Goal: Task Accomplishment & Management: Complete application form

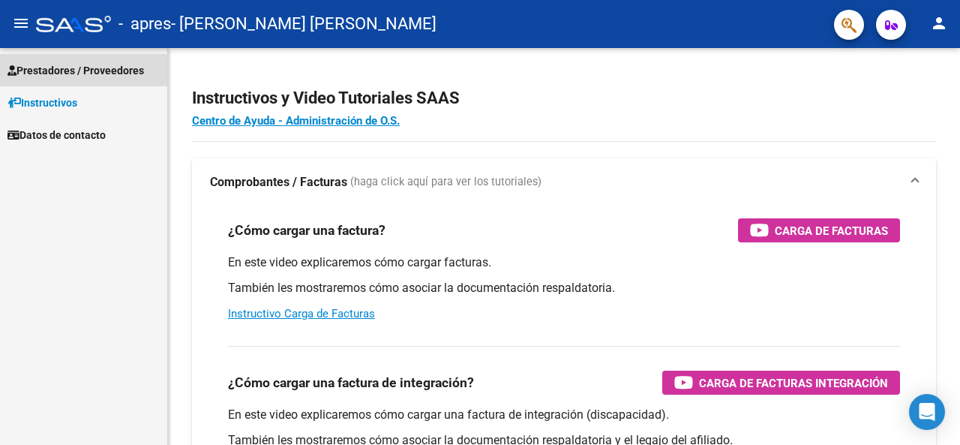
click at [82, 67] on span "Prestadores / Proveedores" at bounding box center [75, 70] width 136 height 16
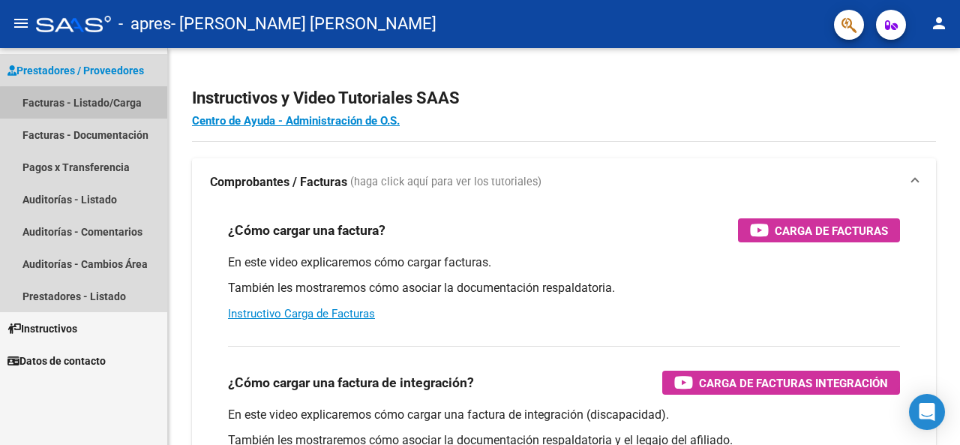
click at [88, 103] on link "Facturas - Listado/Carga" at bounding box center [83, 102] width 167 height 32
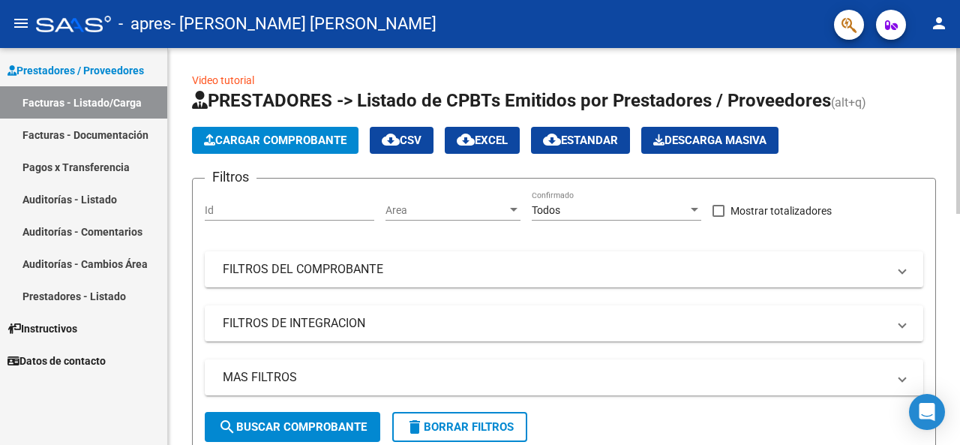
click at [959, 175] on div at bounding box center [958, 131] width 4 height 166
click at [331, 426] on span "search Buscar Comprobante" at bounding box center [292, 426] width 148 height 13
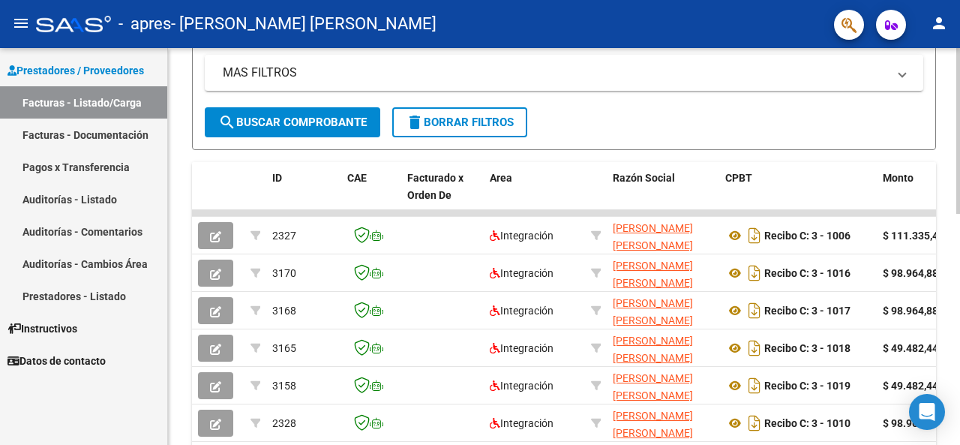
scroll to position [319, 0]
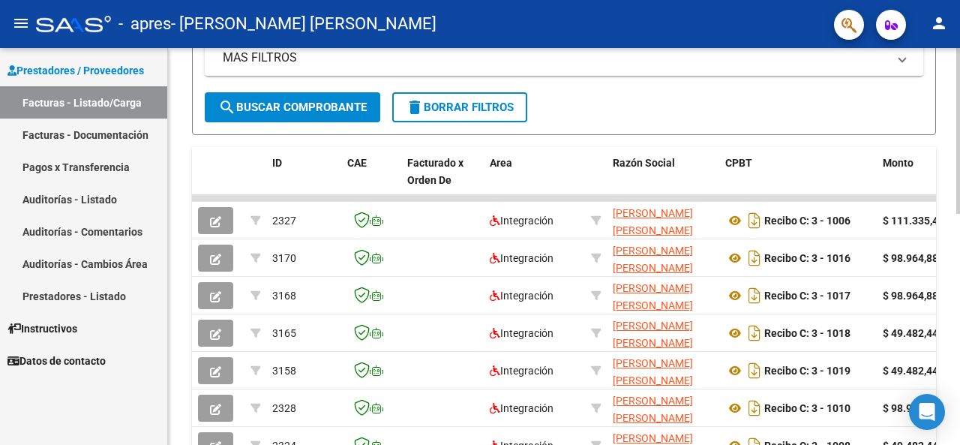
click at [959, 331] on div at bounding box center [958, 267] width 4 height 166
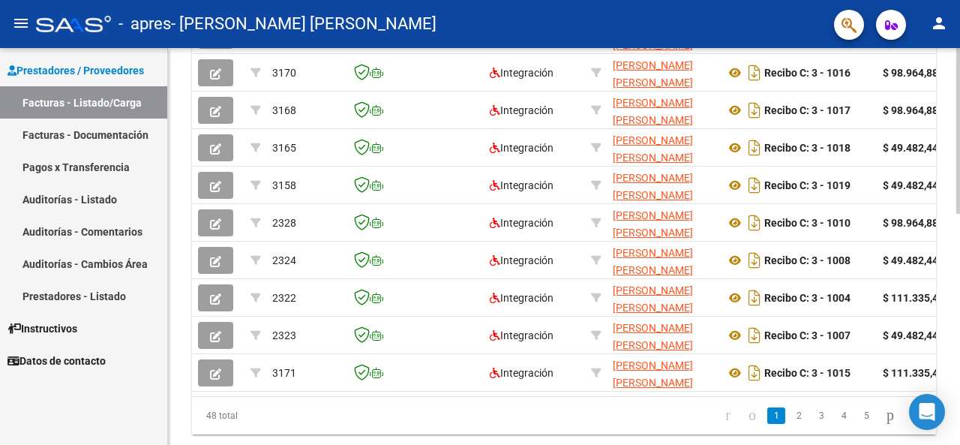
scroll to position [502, 0]
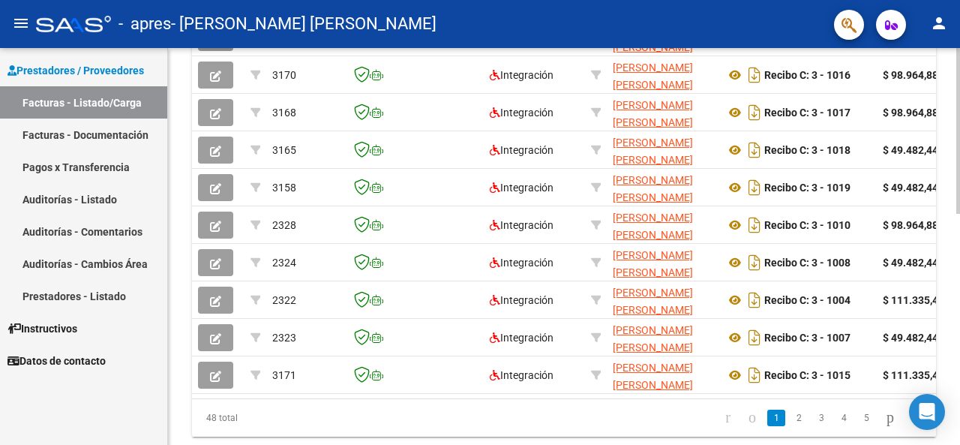
click at [959, 407] on div at bounding box center [958, 345] width 4 height 166
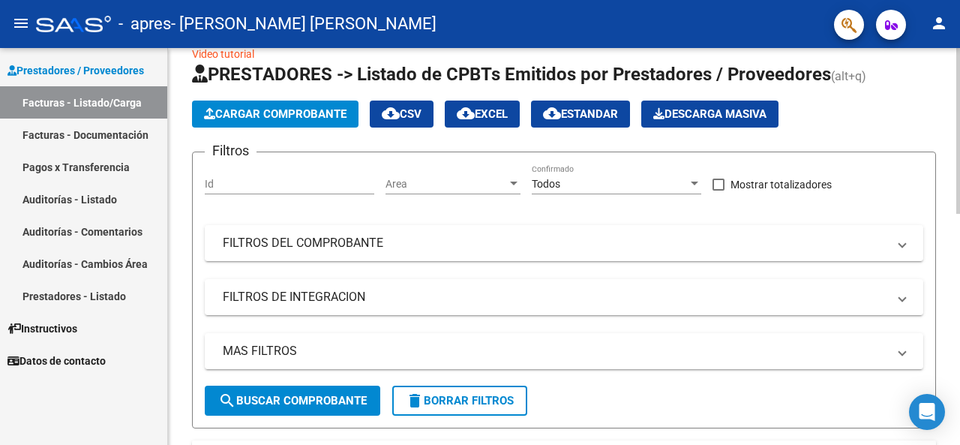
scroll to position [0, 0]
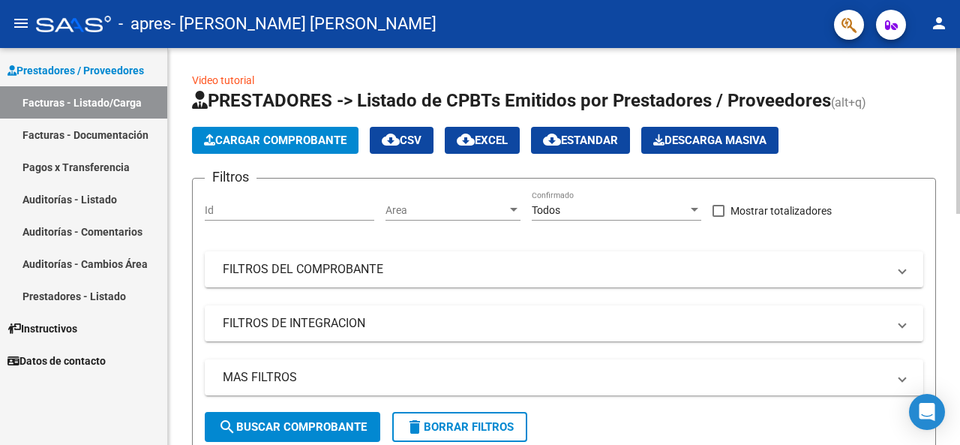
click at [959, 34] on div "menu - apres - [PERSON_NAME] [PERSON_NAME] person Prestadores / Proveedores Fac…" at bounding box center [480, 222] width 960 height 445
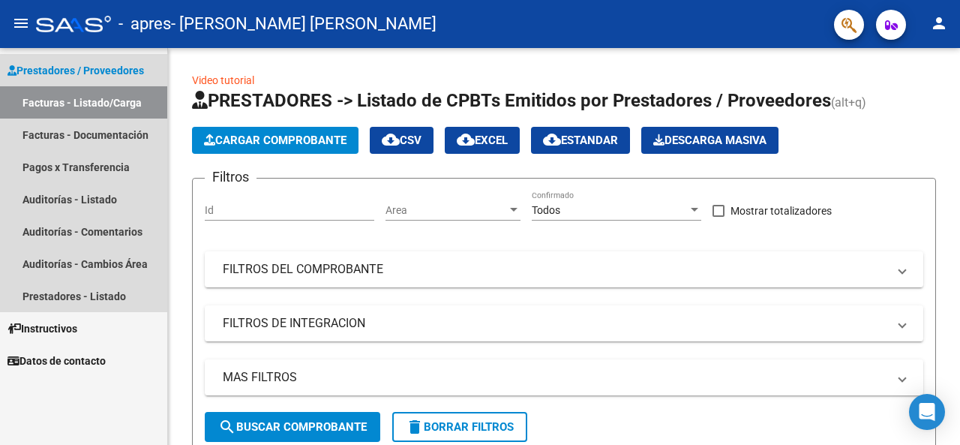
click at [79, 100] on link "Facturas - Listado/Carga" at bounding box center [83, 102] width 167 height 32
click at [82, 98] on link "Facturas - Listado/Carga" at bounding box center [83, 102] width 167 height 32
click at [74, 101] on link "Facturas - Listado/Carga" at bounding box center [83, 102] width 167 height 32
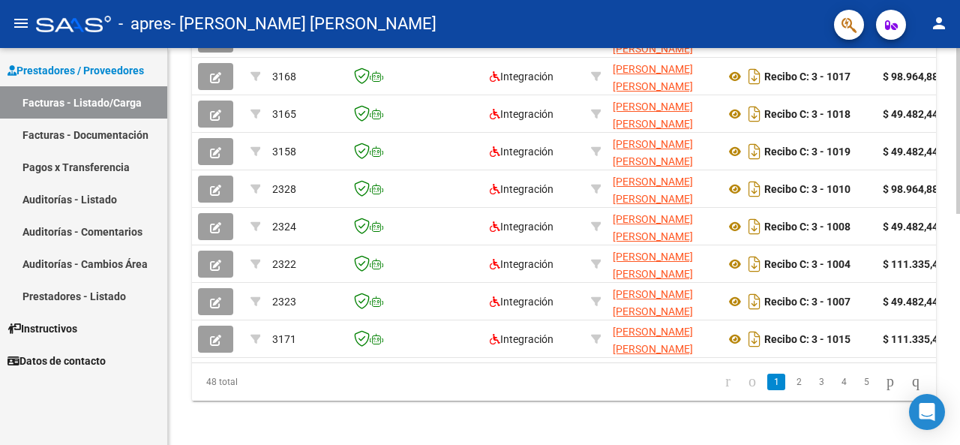
scroll to position [544, 0]
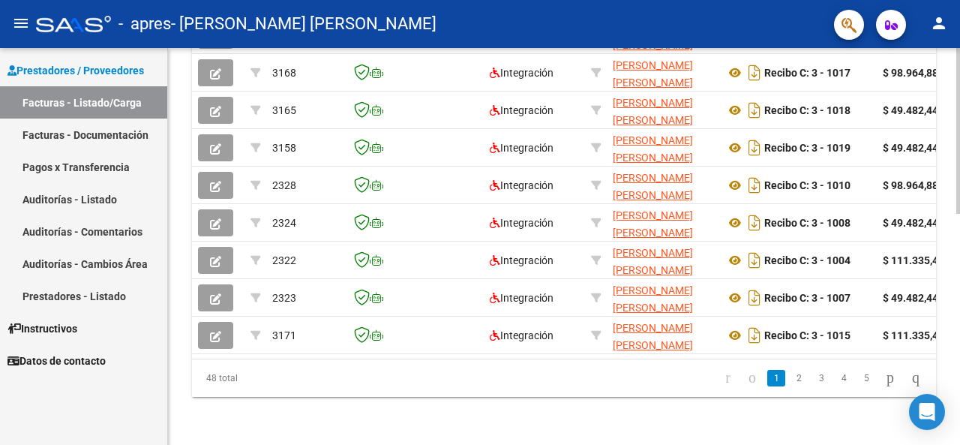
click at [959, 421] on div at bounding box center [958, 362] width 4 height 166
click at [790, 379] on link "2" at bounding box center [799, 378] width 18 height 16
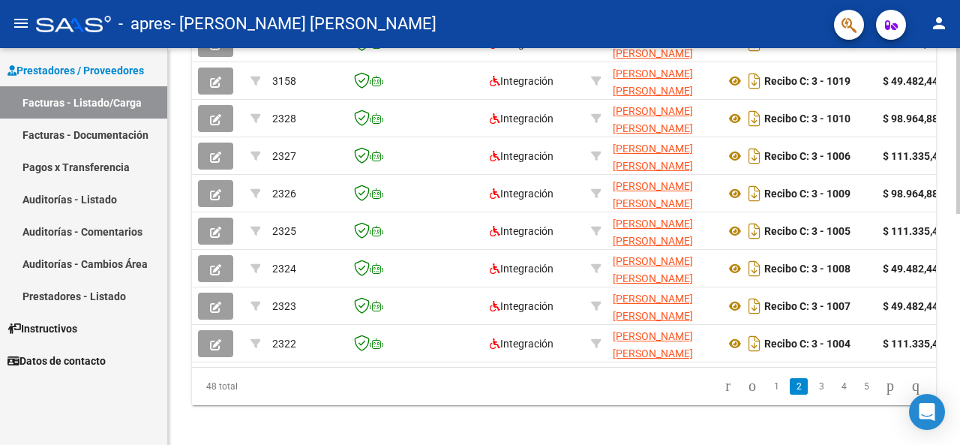
scroll to position [552, 0]
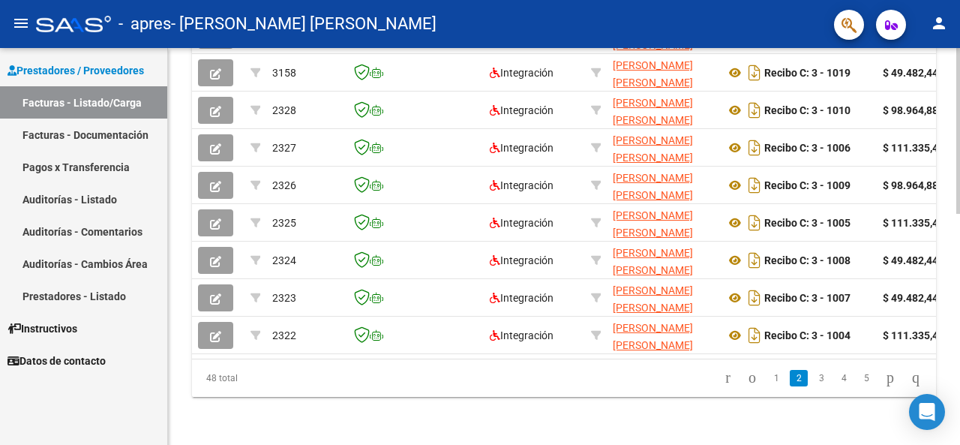
click at [959, 346] on div at bounding box center [958, 362] width 4 height 166
click at [812, 379] on link "3" at bounding box center [821, 378] width 18 height 16
click at [959, 338] on div at bounding box center [958, 362] width 4 height 166
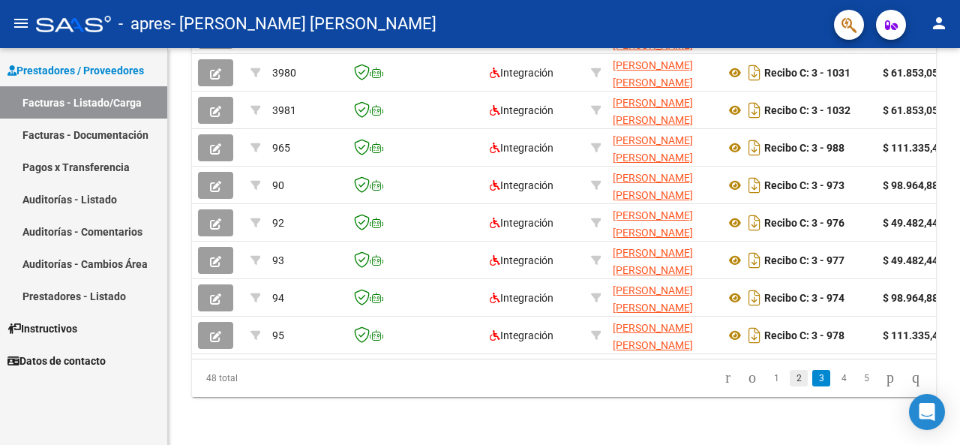
click at [790, 382] on link "2" at bounding box center [799, 378] width 18 height 16
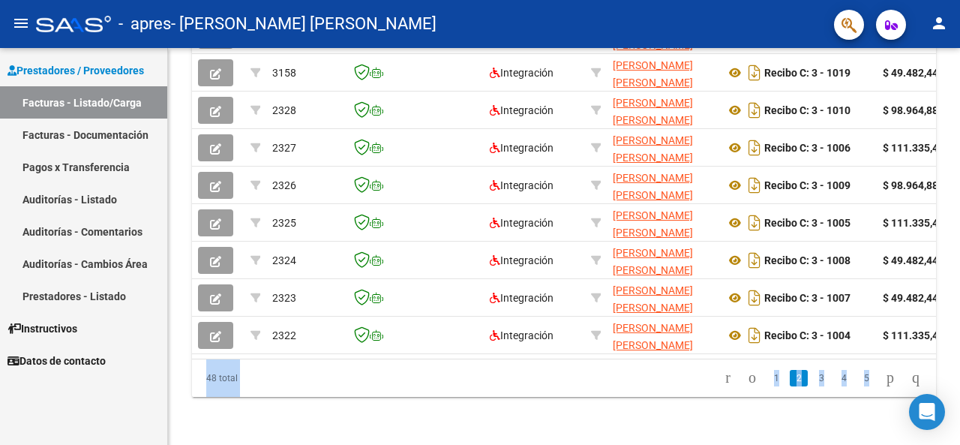
drag, startPoint x: 955, startPoint y: 328, endPoint x: 957, endPoint y: 281, distance: 46.5
click at [959, 355] on div at bounding box center [958, 362] width 4 height 166
click at [767, 376] on link "1" at bounding box center [776, 378] width 18 height 16
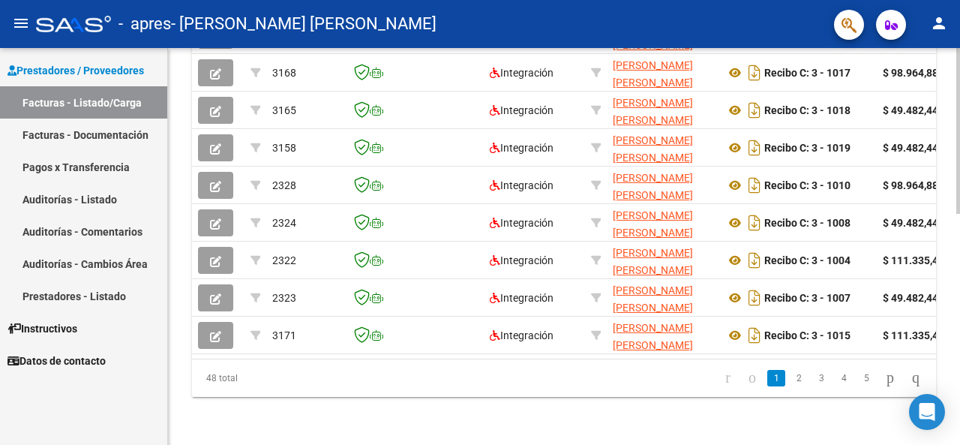
scroll to position [550, 0]
click at [959, 346] on div at bounding box center [958, 362] width 4 height 166
click at [835, 378] on link "4" at bounding box center [844, 378] width 18 height 16
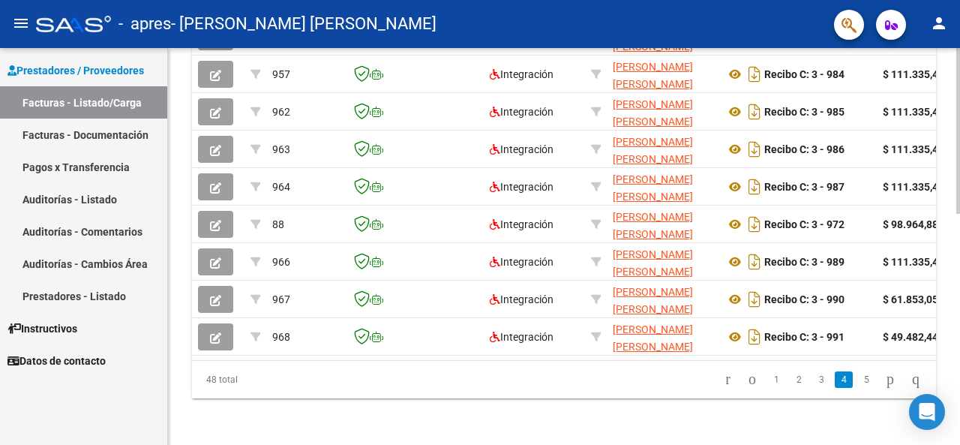
scroll to position [552, 0]
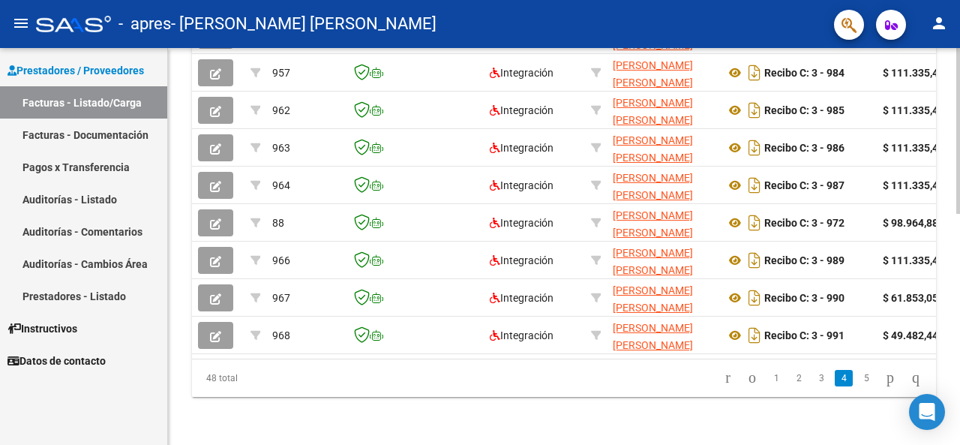
click at [959, 351] on div at bounding box center [958, 362] width 4 height 166
click at [884, 375] on icon "go to next page" at bounding box center [890, 377] width 12 height 18
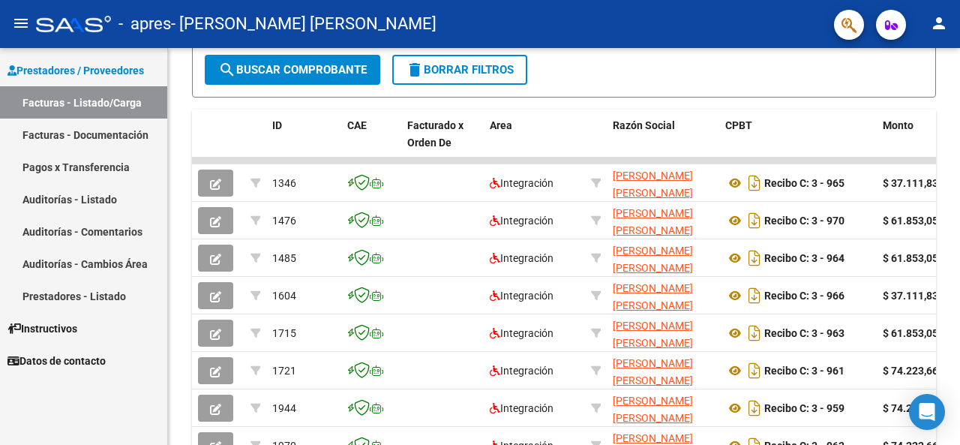
scroll to position [477, 0]
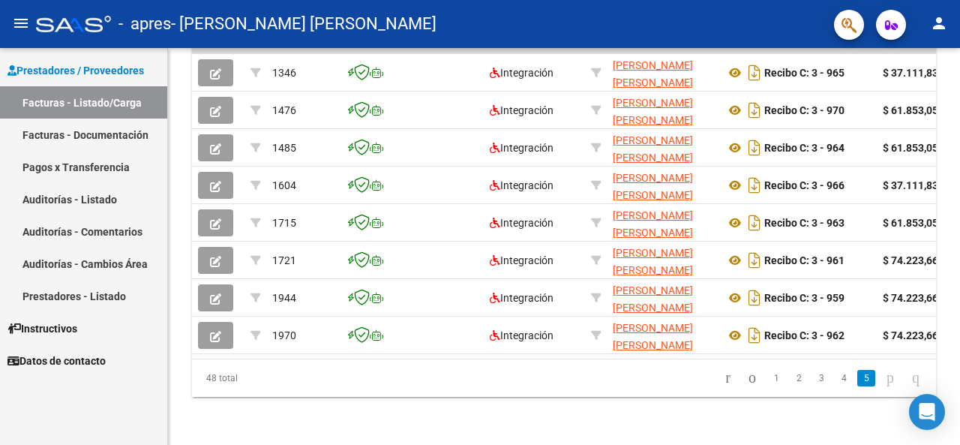
click at [957, 386] on div at bounding box center [958, 355] width 4 height 180
click at [835, 378] on link "4" at bounding box center [844, 378] width 18 height 16
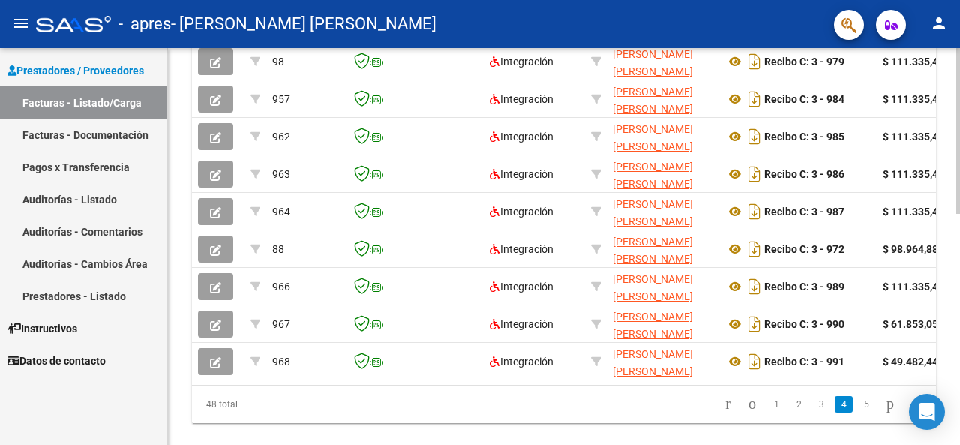
scroll to position [518, 0]
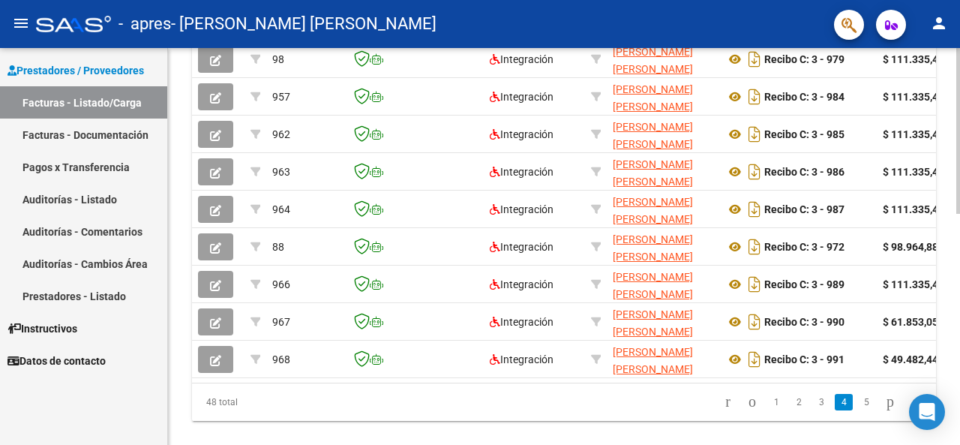
click at [959, 355] on div at bounding box center [958, 351] width 4 height 166
click at [812, 410] on link "3" at bounding box center [821, 402] width 18 height 16
click at [959, 352] on div at bounding box center [958, 351] width 4 height 166
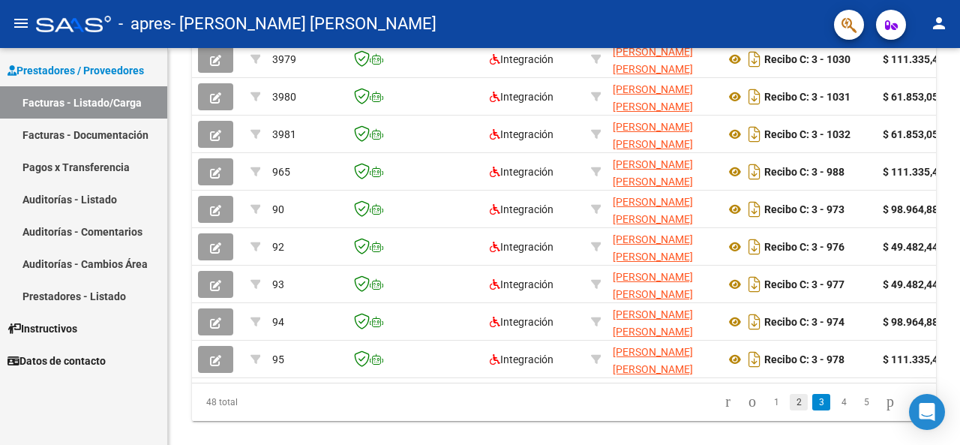
click at [790, 410] on link "2" at bounding box center [799, 402] width 18 height 16
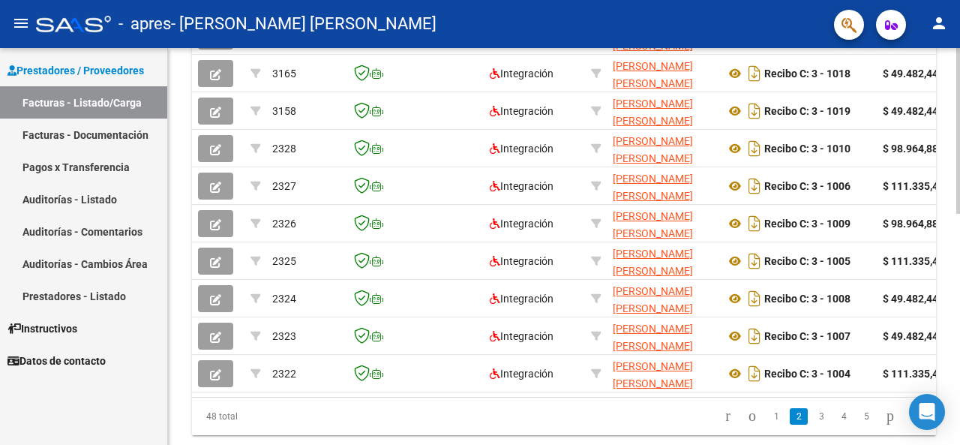
scroll to position [514, 0]
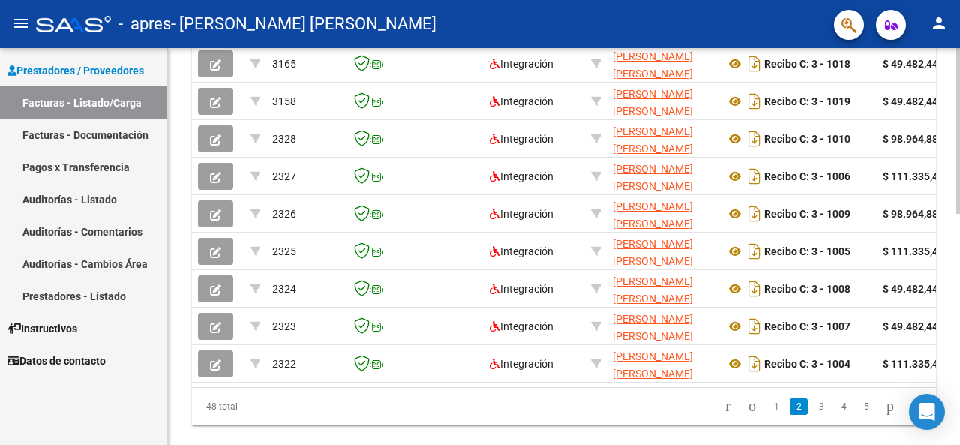
click at [959, 373] on div at bounding box center [958, 350] width 4 height 166
click at [767, 413] on link "1" at bounding box center [776, 406] width 18 height 16
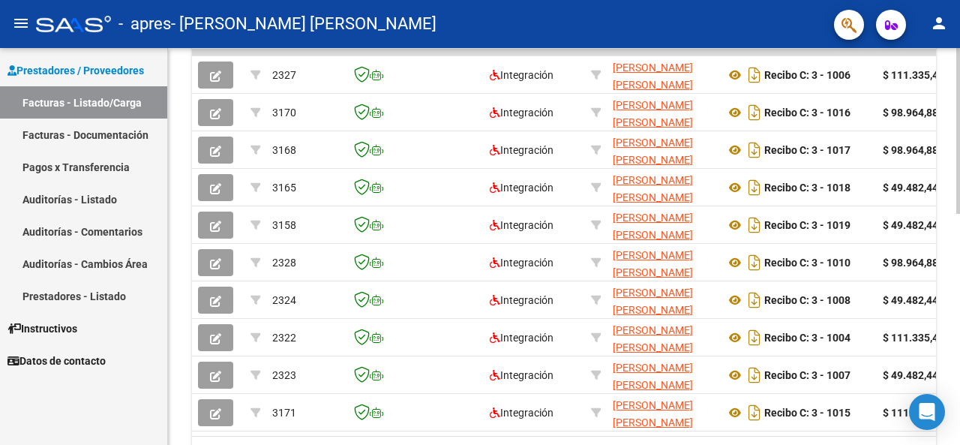
scroll to position [467, 0]
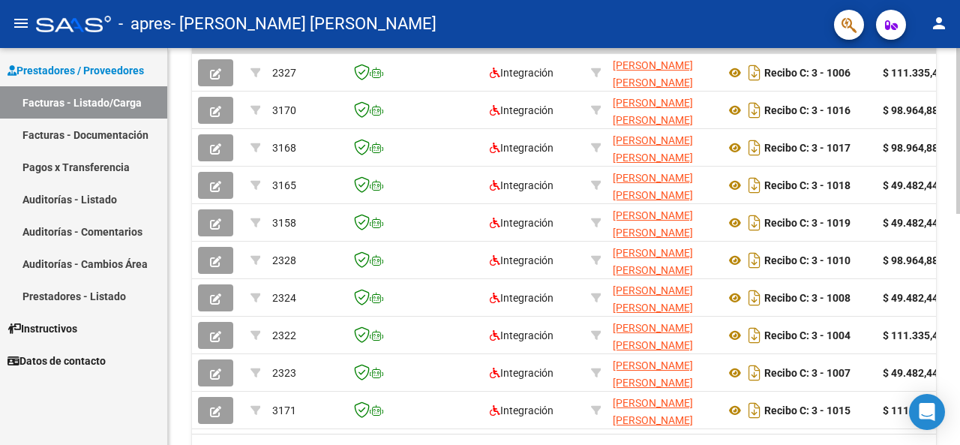
click at [959, 331] on div at bounding box center [958, 330] width 4 height 166
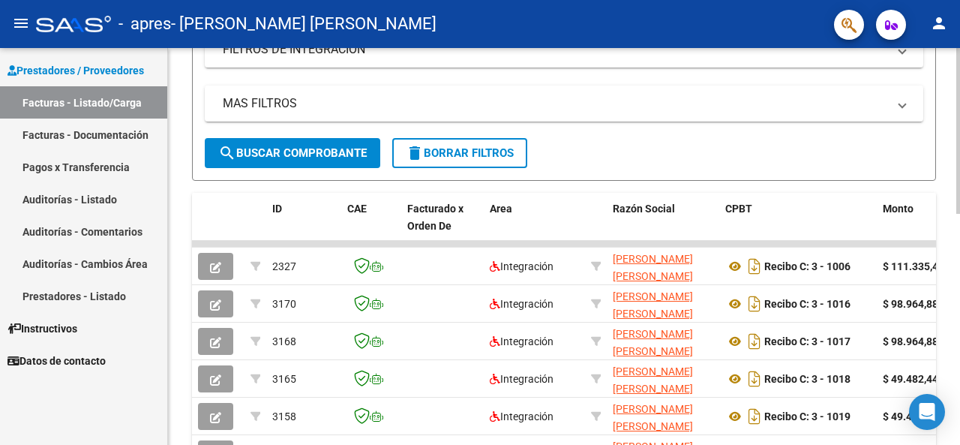
scroll to position [244, 0]
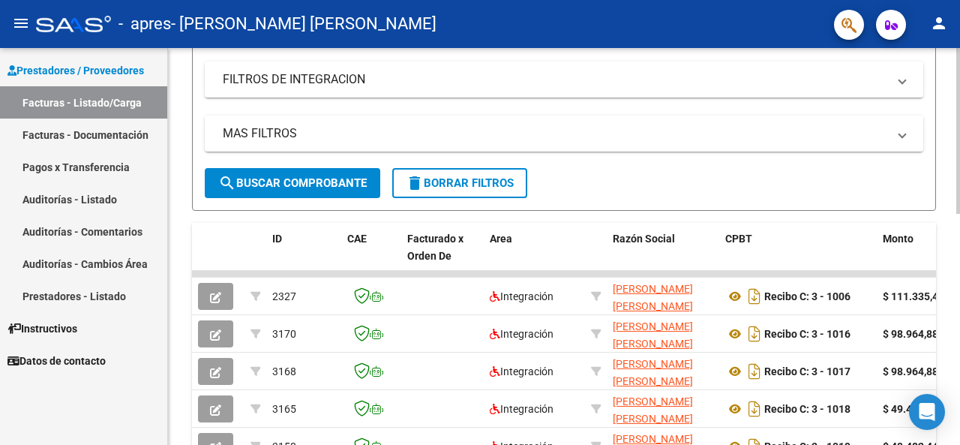
click at [959, 169] on div at bounding box center [958, 234] width 4 height 166
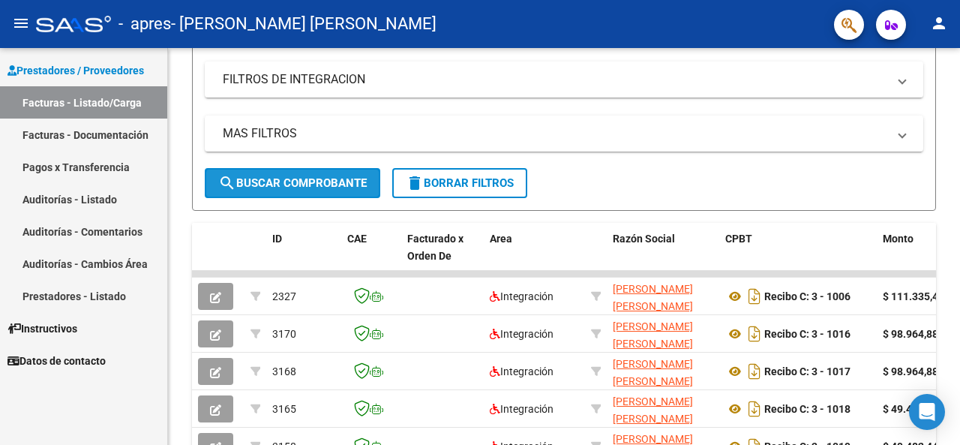
click at [320, 185] on span "search Buscar Comprobante" at bounding box center [292, 182] width 148 height 13
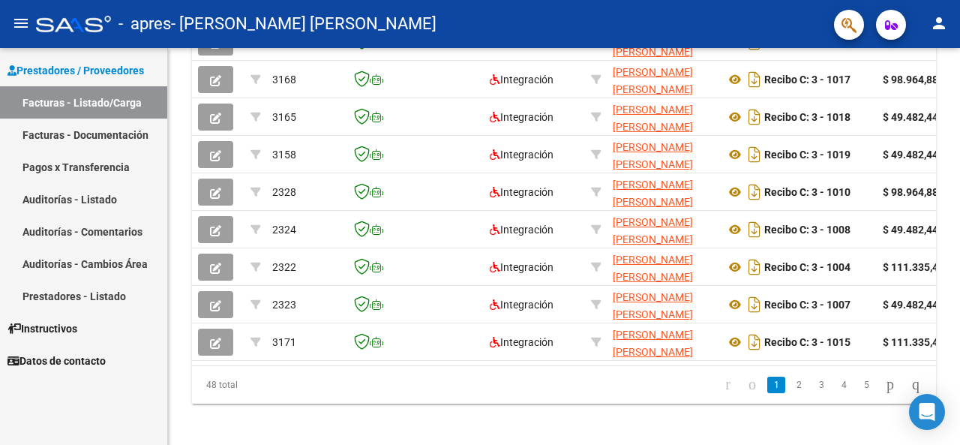
scroll to position [545, 0]
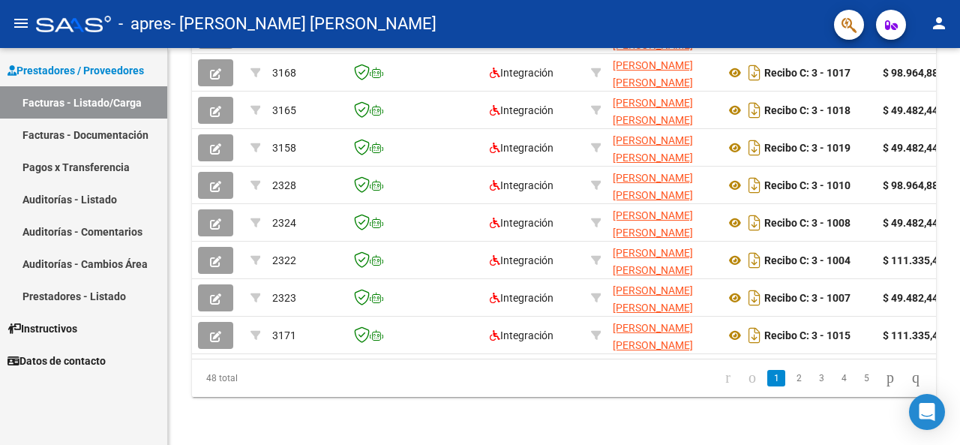
click at [959, 377] on div at bounding box center [958, 362] width 4 height 166
click at [884, 383] on icon "go to next page" at bounding box center [890, 377] width 12 height 18
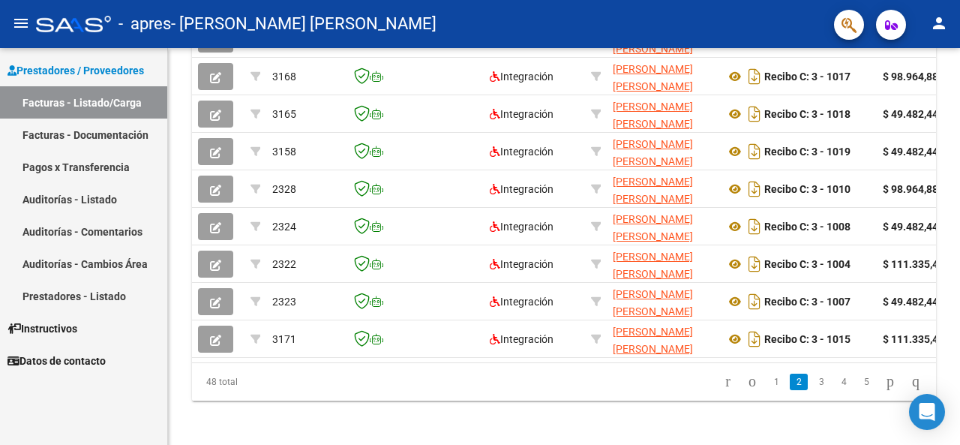
scroll to position [548, 0]
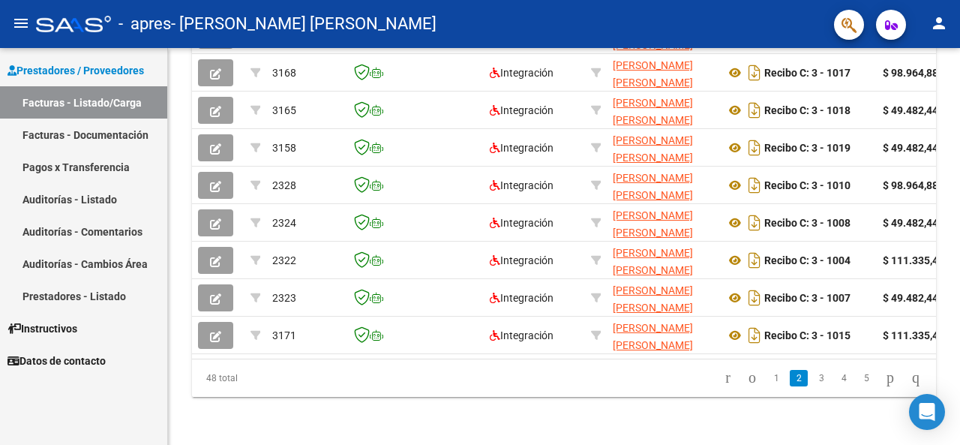
click at [959, 341] on div at bounding box center [958, 362] width 4 height 165
click at [805, 387] on div "48 total 1 2 3 4 5" at bounding box center [564, 377] width 744 height 37
click at [879, 385] on div "48 total 1 2 3 4 5" at bounding box center [564, 377] width 744 height 37
click at [910, 386] on icon "go to last page" at bounding box center [916, 377] width 12 height 18
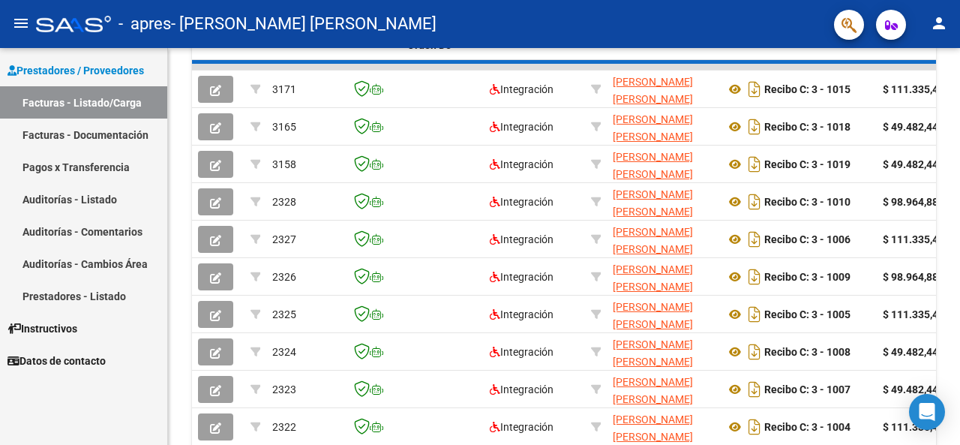
scroll to position [483, 0]
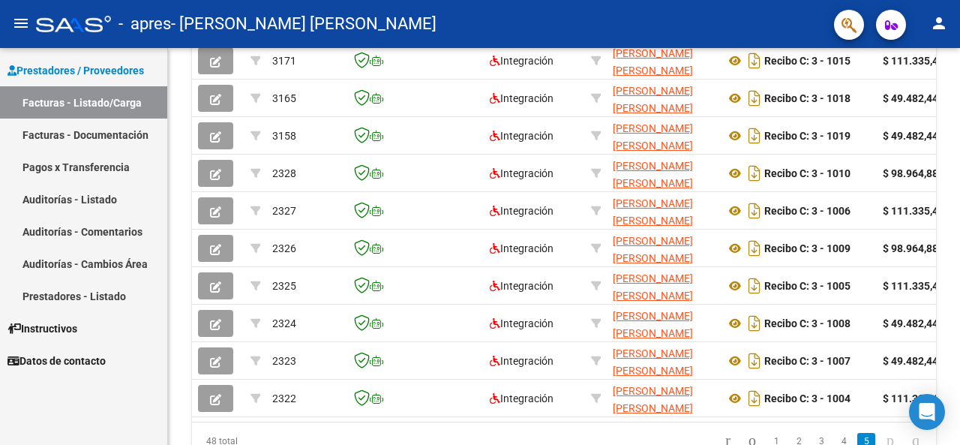
click at [948, 306] on div "Video tutorial PRESTADORES -> Listado de CPBTs Emitidos por Prestadores / Prove…" at bounding box center [566, 36] width 796 height 943
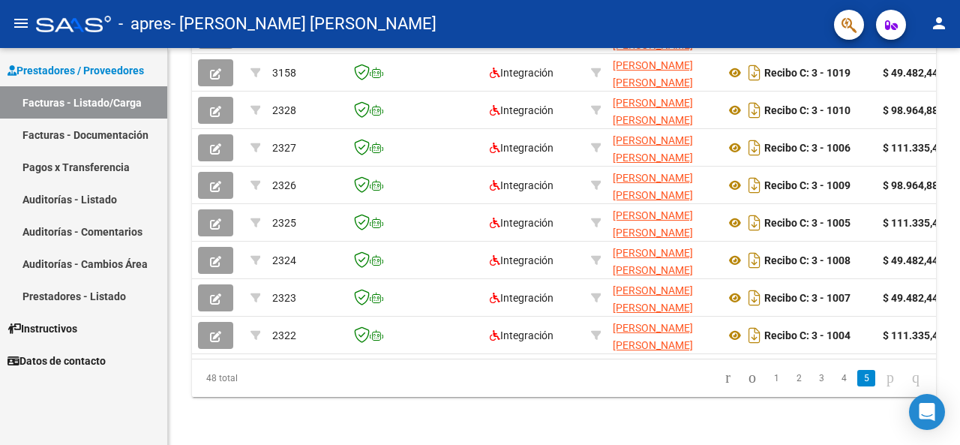
scroll to position [556, 0]
click at [959, 364] on div at bounding box center [958, 362] width 4 height 165
click at [829, 377] on div "48 total 1 2 3 4 5" at bounding box center [564, 377] width 744 height 37
click at [730, 377] on div "48 total 1 2 3 4 5" at bounding box center [564, 377] width 744 height 37
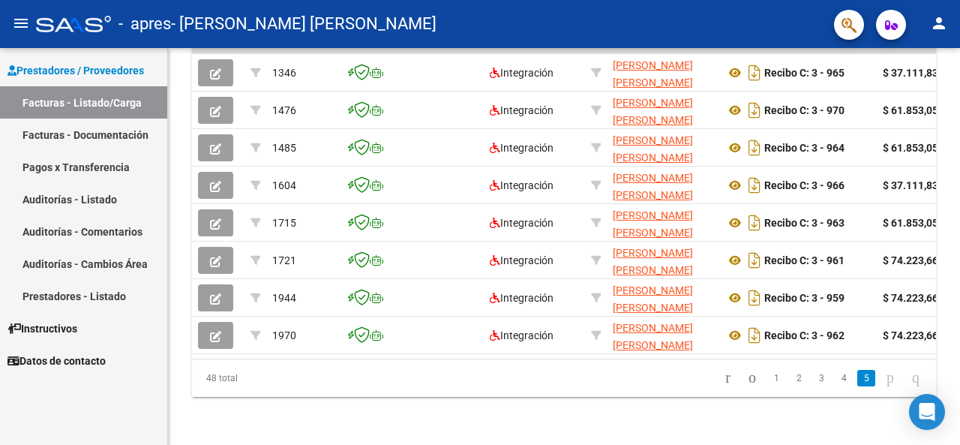
scroll to position [477, 0]
click at [835, 377] on link "4" at bounding box center [844, 378] width 18 height 16
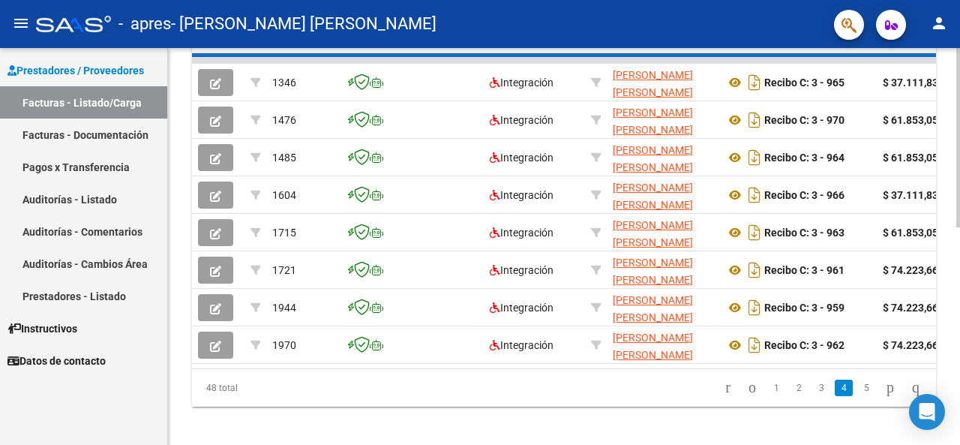
scroll to position [481, 0]
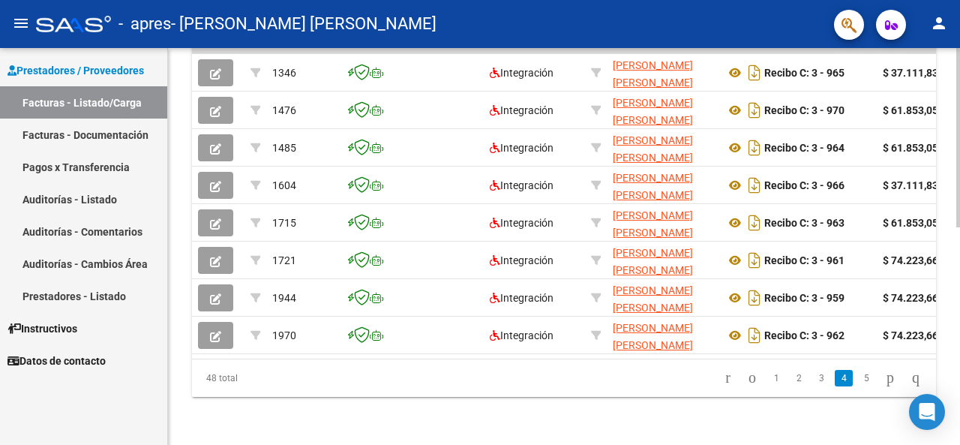
click at [958, 382] on div at bounding box center [958, 354] width 4 height 179
click at [804, 379] on div "48 total 1 2 3 4 5" at bounding box center [564, 377] width 744 height 37
click at [804, 373] on div "48 total 1 2 3 4 5" at bounding box center [564, 377] width 744 height 37
click at [803, 378] on div "48 total 1 2 3 4 5" at bounding box center [564, 377] width 744 height 37
click at [697, 379] on div "48 total 1 2 3 4 5" at bounding box center [564, 377] width 744 height 37
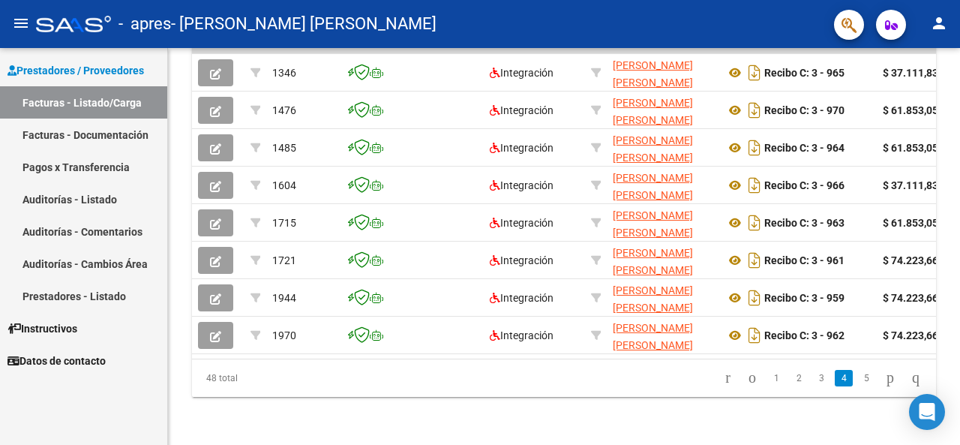
click at [959, 358] on div at bounding box center [958, 354] width 4 height 179
click at [699, 375] on div "48 total 1 2 3 4 5" at bounding box center [564, 377] width 744 height 37
click at [805, 375] on div "48 total 1 2 3 4 5" at bounding box center [564, 377] width 744 height 37
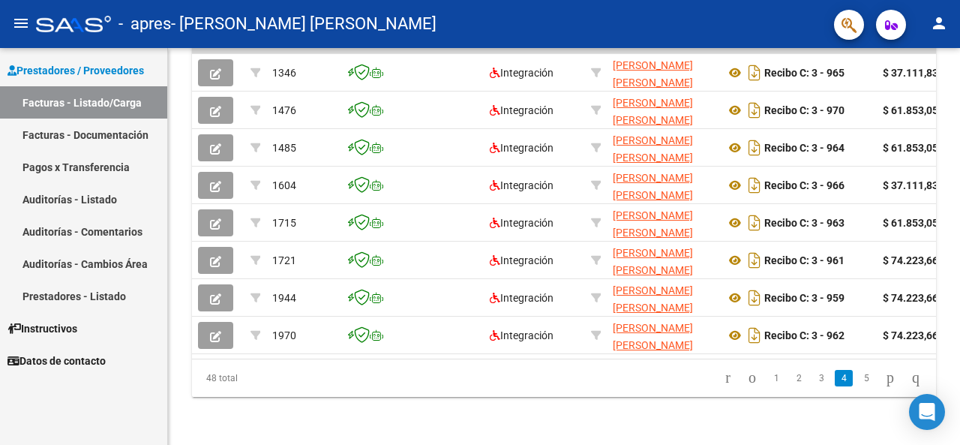
click at [805, 375] on div "48 total 1 2 3 4 5" at bounding box center [564, 377] width 744 height 37
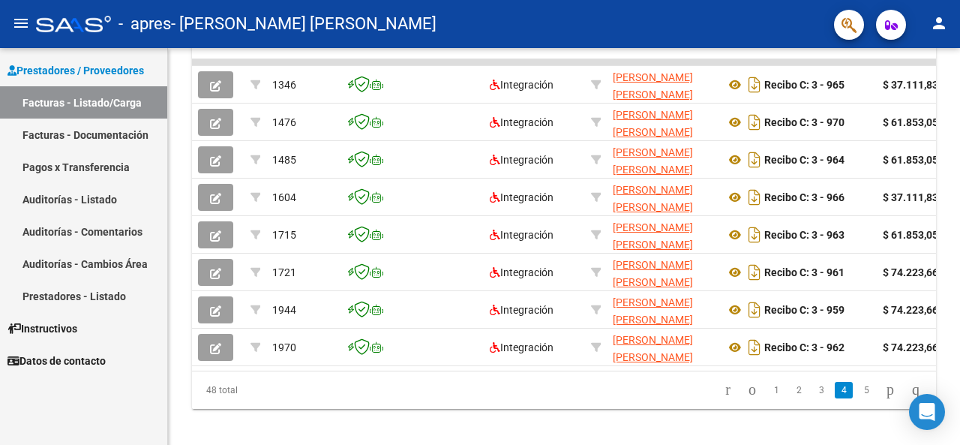
scroll to position [477, 0]
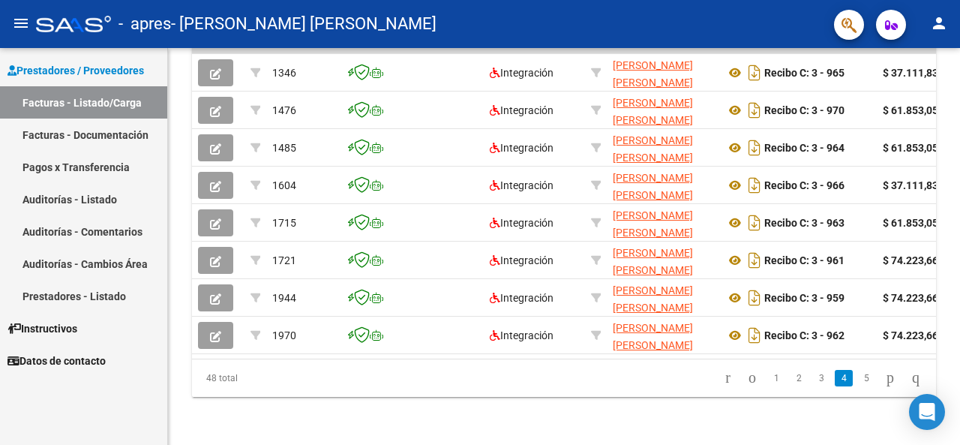
click at [955, 334] on div "Video tutorial PRESTADORES -> Listado de CPBTs Emitidos por Prestadores / Prove…" at bounding box center [566, 13] width 796 height 864
click at [812, 375] on link "3" at bounding box center [821, 378] width 18 height 16
click at [959, 363] on div at bounding box center [958, 354] width 4 height 179
click at [782, 377] on div "48 total 1 2 3 4 5" at bounding box center [564, 377] width 744 height 37
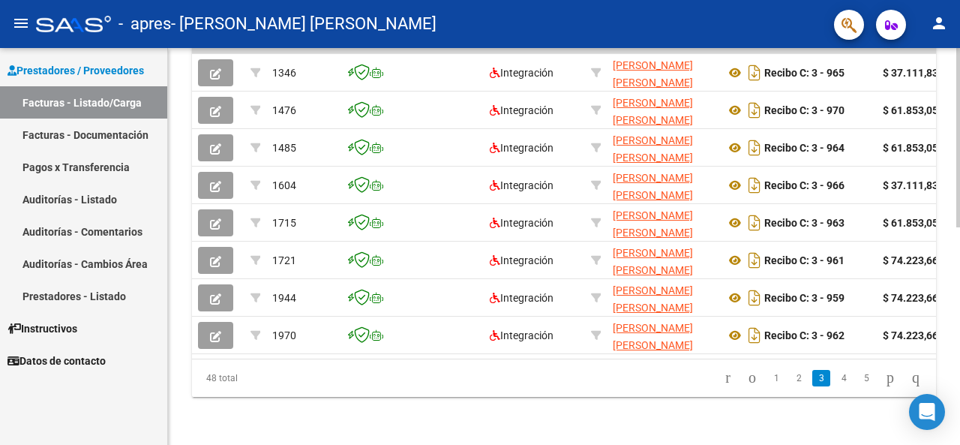
click at [781, 375] on div "48 total 1 2 3 4 5" at bounding box center [564, 377] width 744 height 37
click at [804, 376] on div "48 total 1 2 3 4 5" at bounding box center [564, 377] width 744 height 37
click at [781, 376] on div "48 total 1 2 3 4 5" at bounding box center [564, 377] width 744 height 37
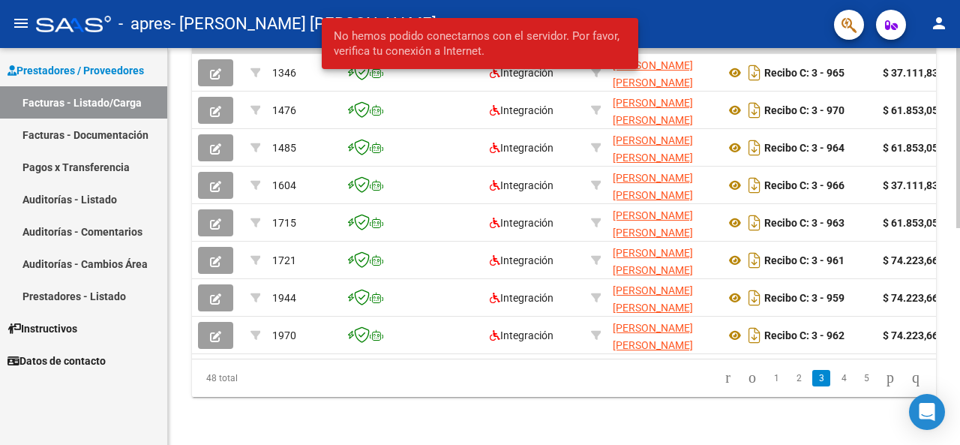
scroll to position [477, 0]
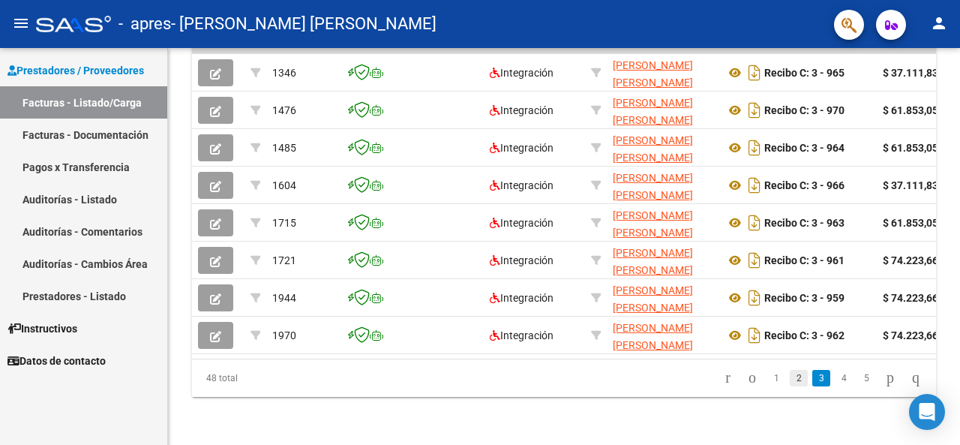
click at [790, 376] on link "2" at bounding box center [799, 378] width 18 height 16
click at [959, 352] on div at bounding box center [958, 355] width 4 height 180
click at [723, 377] on icon "go to first page" at bounding box center [728, 377] width 10 height 18
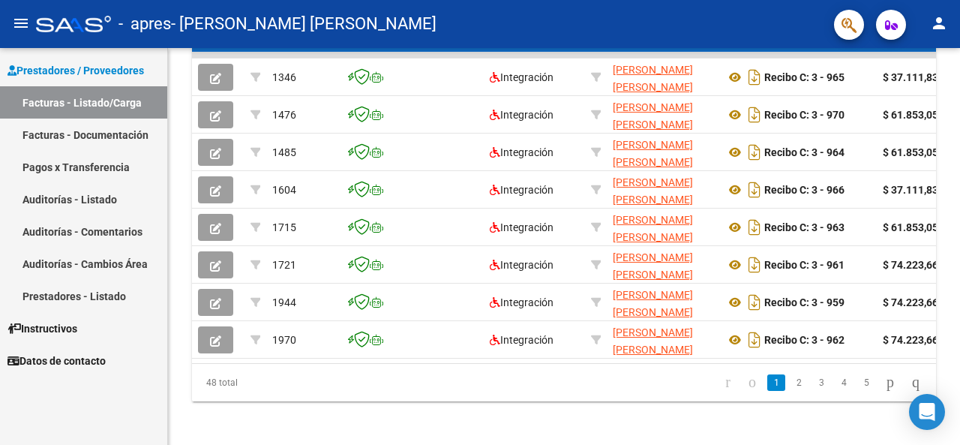
scroll to position [466, 0]
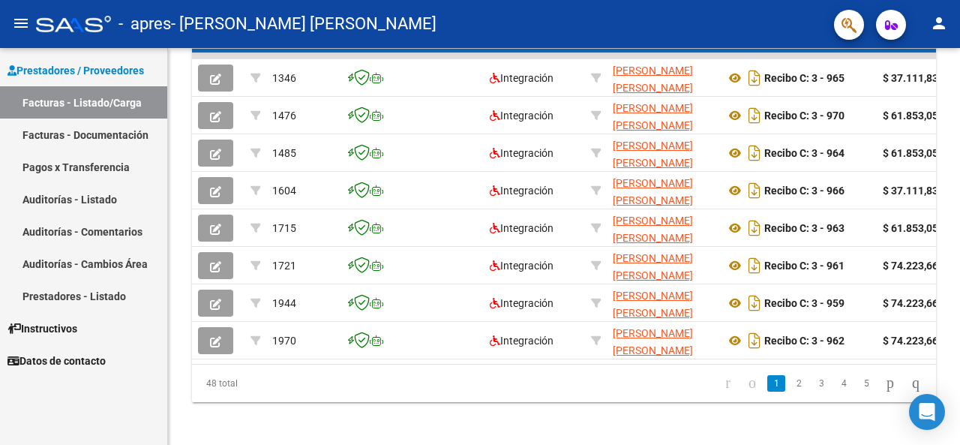
click at [959, 291] on div at bounding box center [958, 352] width 4 height 179
click at [923, 412] on icon "Open Intercom Messenger" at bounding box center [926, 411] width 17 height 19
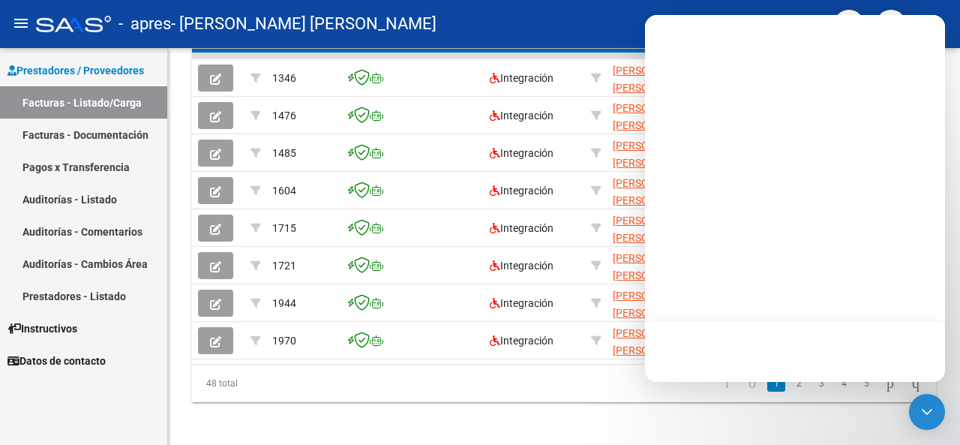
click at [846, 313] on div at bounding box center [795, 198] width 300 height 367
click at [579, 382] on div "48 total 1 2 3 4 5" at bounding box center [564, 382] width 744 height 37
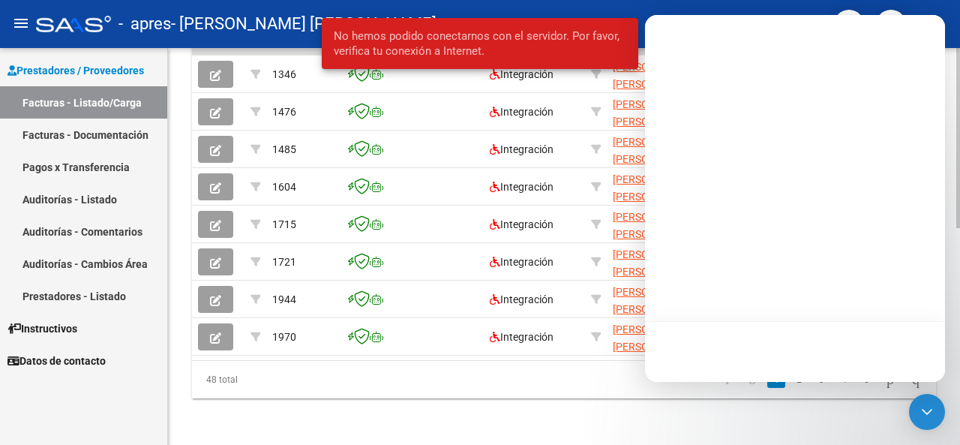
click at [505, 373] on div "48 total 1 2 3 4 5" at bounding box center [564, 379] width 744 height 37
click at [778, 429] on div "Video tutorial PRESTADORES -> Listado de CPBTs Emitidos por Prestadores / Prove…" at bounding box center [564, 14] width 792 height 864
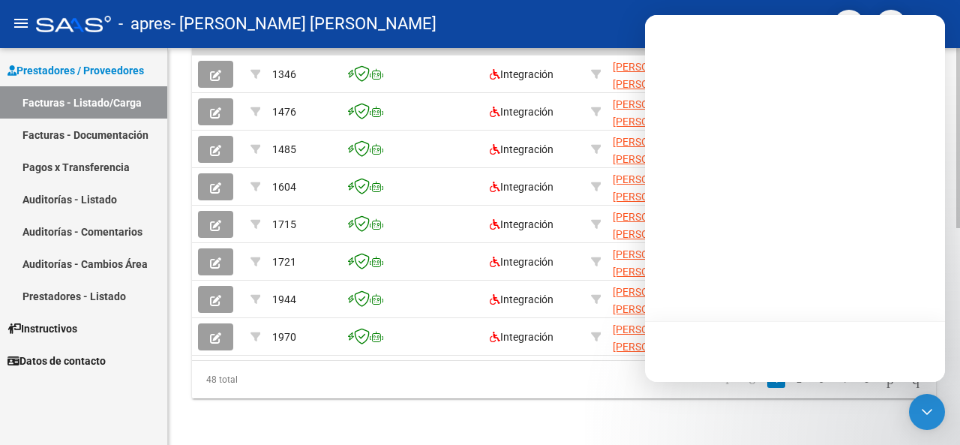
click at [645, 418] on div "Video tutorial PRESTADORES -> Listado de CPBTs Emitidos por Prestadores / Prove…" at bounding box center [564, 14] width 792 height 864
click at [623, 398] on div "48 total 1 2 3 4 5" at bounding box center [564, 379] width 744 height 37
click at [566, 415] on div "Video tutorial PRESTADORES -> Listado de CPBTs Emitidos por Prestadores / Prove…" at bounding box center [564, 14] width 792 height 864
click at [544, 387] on datatable-pager "1 2 3 4 5" at bounding box center [637, 379] width 583 height 25
click at [835, 431] on div "Video tutorial PRESTADORES -> Listado de CPBTs Emitidos por Prestadores / Prove…" at bounding box center [564, 14] width 792 height 864
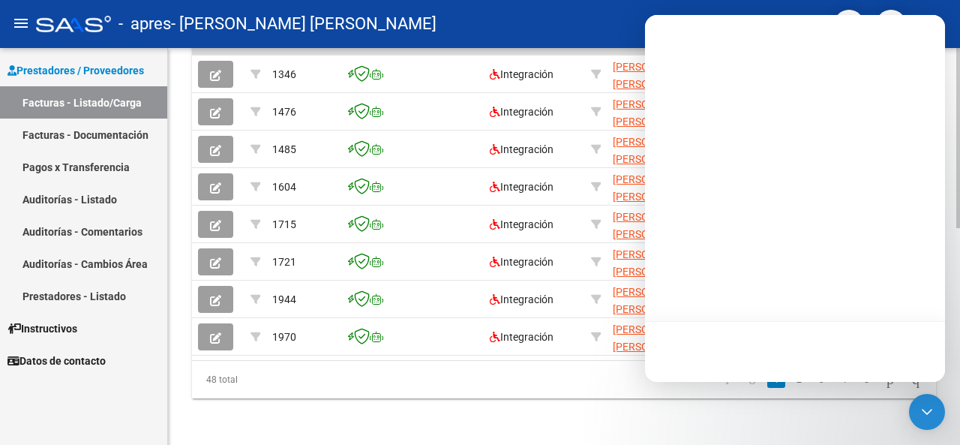
click at [841, 425] on div "Video tutorial PRESTADORES -> Listado de CPBTs Emitidos por Prestadores / Prove…" at bounding box center [564, 14] width 792 height 864
click at [714, 427] on div "Video tutorial PRESTADORES -> Listado de CPBTs Emitidos por Prestadores / Prove…" at bounding box center [564, 14] width 792 height 864
click at [535, 398] on div "48 total 1 2 3 4 5" at bounding box center [564, 379] width 744 height 37
click at [930, 409] on icon "Open Intercom Messenger" at bounding box center [926, 411] width 19 height 19
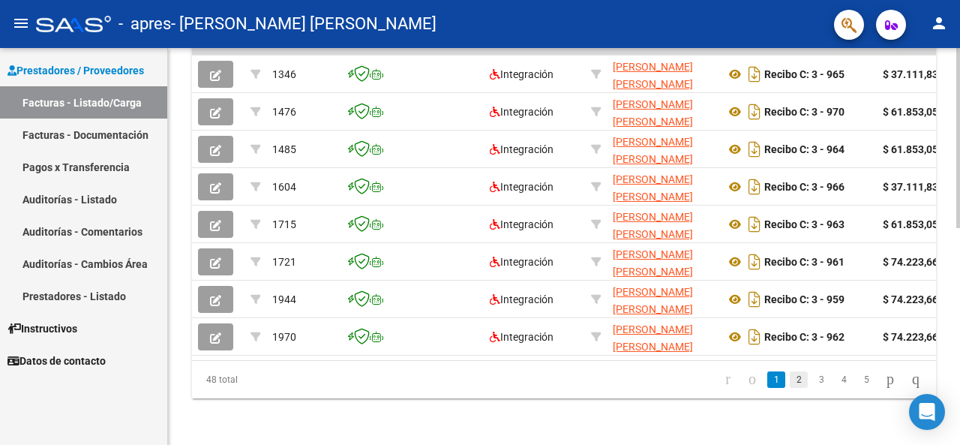
click at [790, 388] on link "2" at bounding box center [799, 379] width 18 height 16
click at [559, 436] on div "Video tutorial PRESTADORES -> Listado de CPBTs Emitidos por Prestadores / Prove…" at bounding box center [564, 14] width 792 height 864
click at [812, 388] on link "3" at bounding box center [821, 379] width 18 height 16
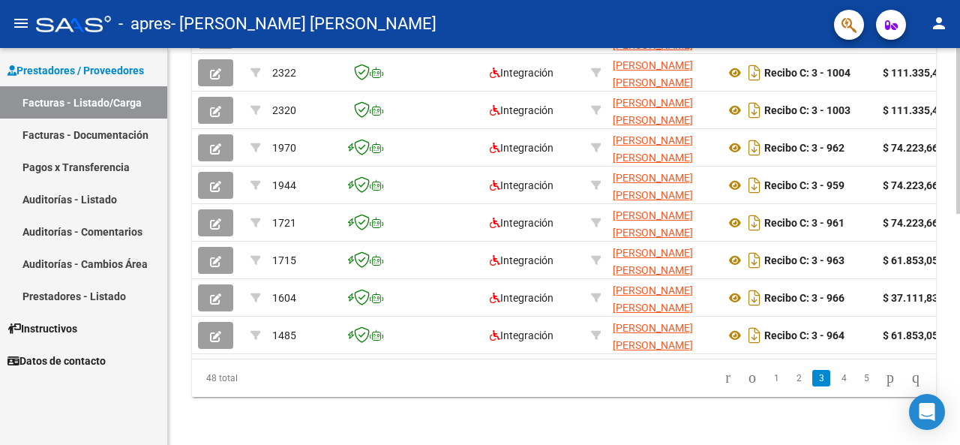
scroll to position [552, 0]
click at [958, 412] on div at bounding box center [958, 362] width 4 height 166
click at [835, 377] on link "4" at bounding box center [844, 378] width 18 height 16
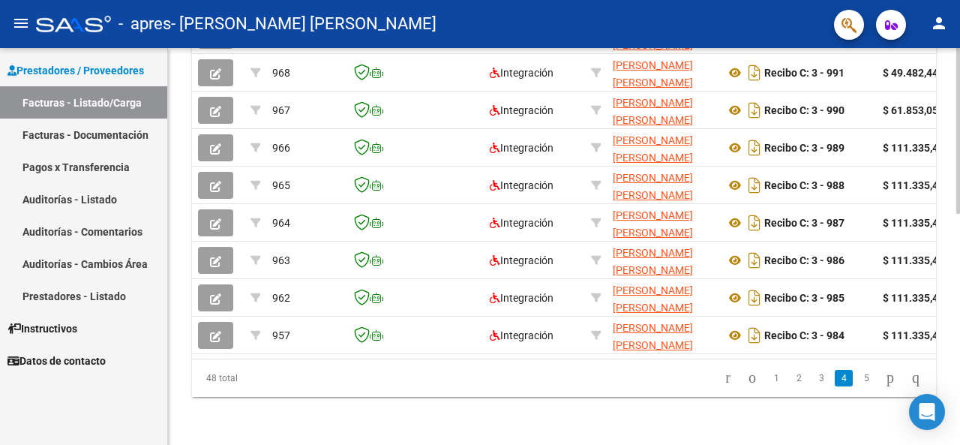
click at [959, 340] on div at bounding box center [958, 362] width 4 height 166
click at [857, 377] on link "5" at bounding box center [866, 378] width 18 height 16
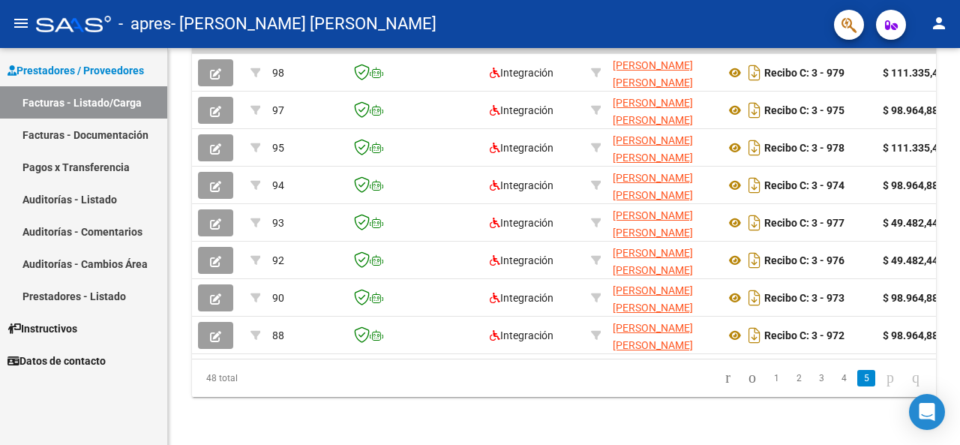
scroll to position [477, 0]
click at [746, 379] on icon "go to previous page" at bounding box center [752, 377] width 12 height 18
click at [733, 379] on div "48 total 1 2 3 4 5" at bounding box center [564, 377] width 744 height 37
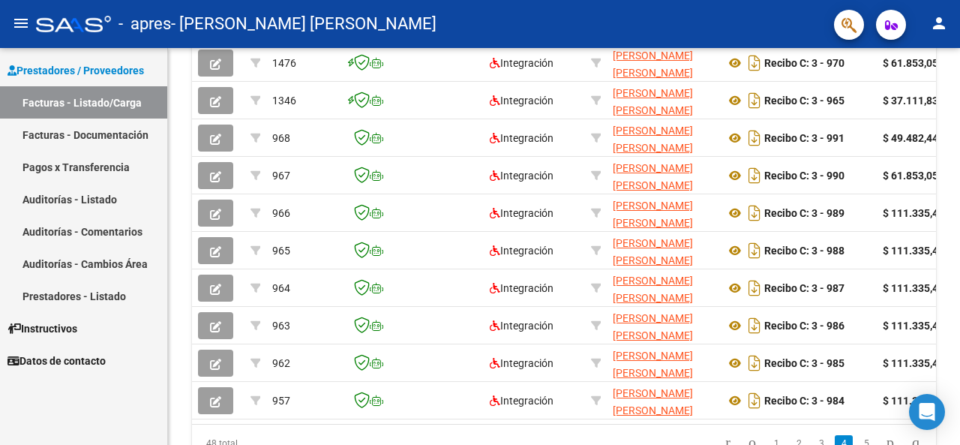
scroll to position [552, 0]
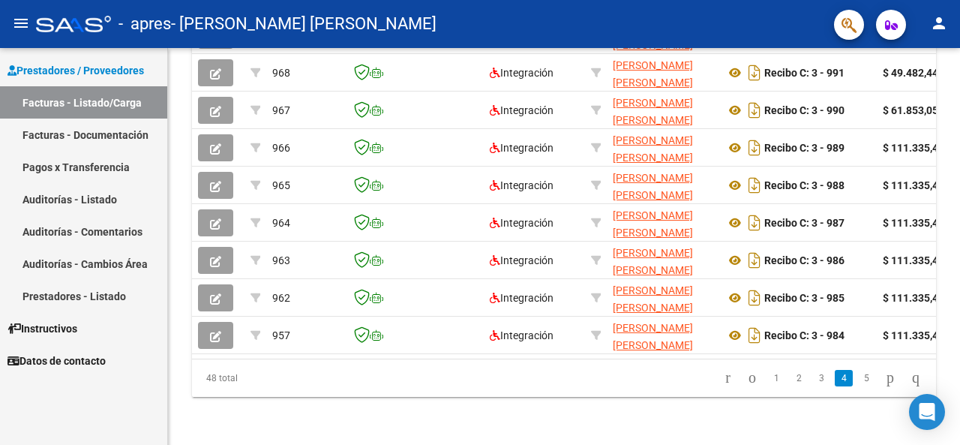
click at [959, 368] on div at bounding box center [958, 362] width 4 height 166
click at [723, 376] on icon "go to first page" at bounding box center [728, 377] width 10 height 18
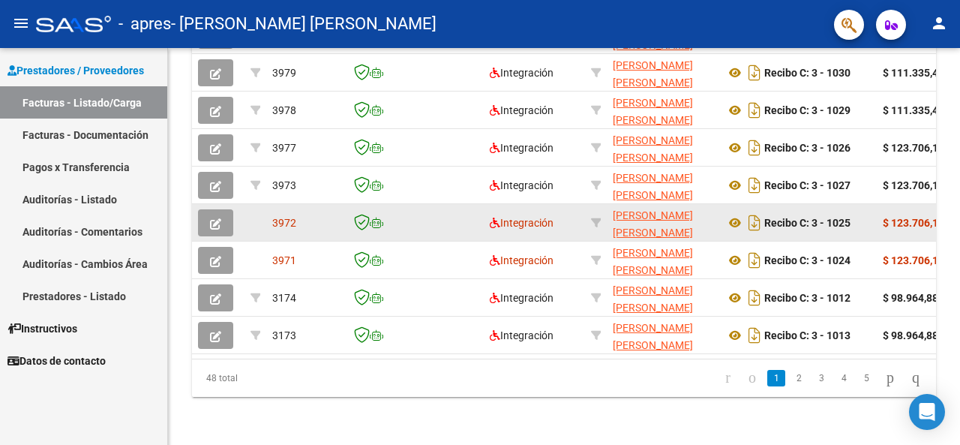
click at [214, 218] on icon "button" at bounding box center [215, 223] width 11 height 11
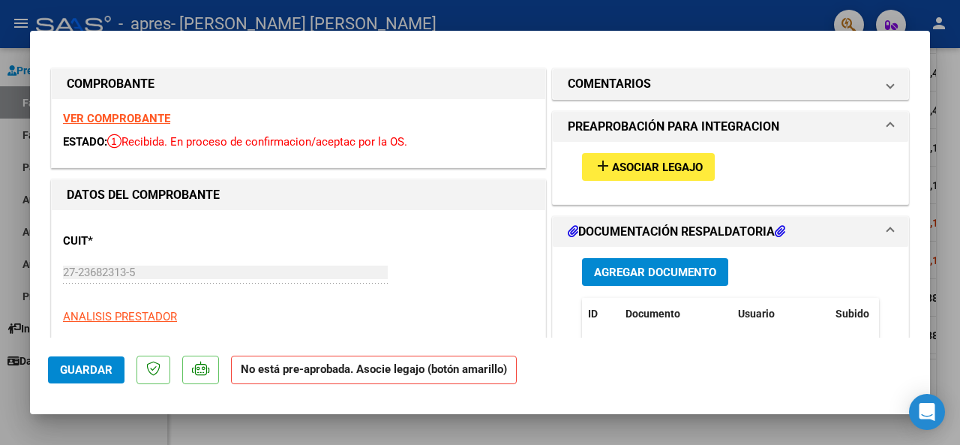
click at [654, 169] on span "Asociar Legajo" at bounding box center [657, 166] width 91 height 13
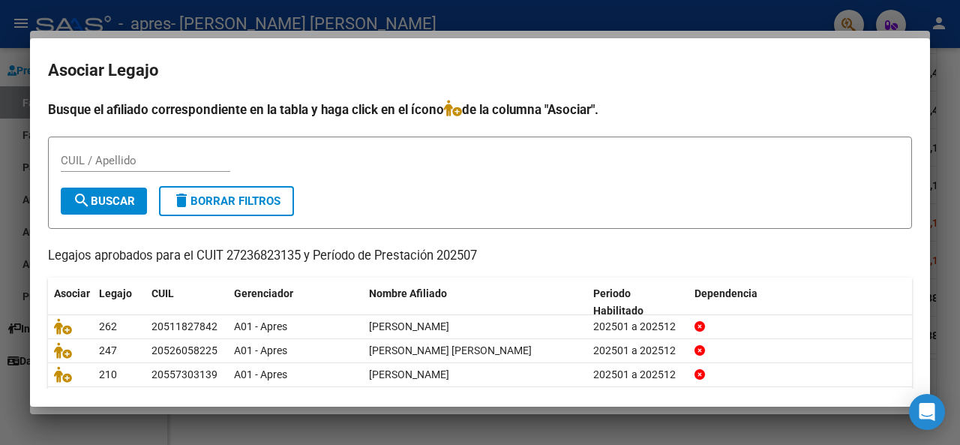
click at [13, 259] on div at bounding box center [480, 222] width 960 height 445
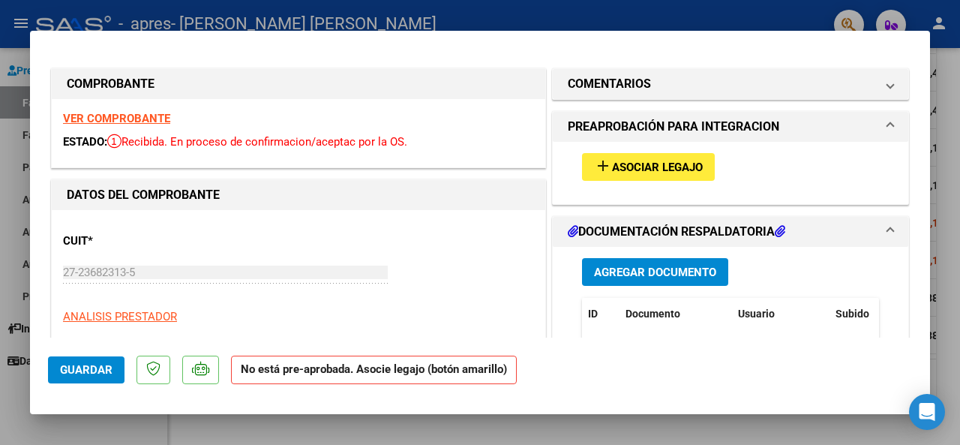
click at [8, 280] on div at bounding box center [480, 222] width 960 height 445
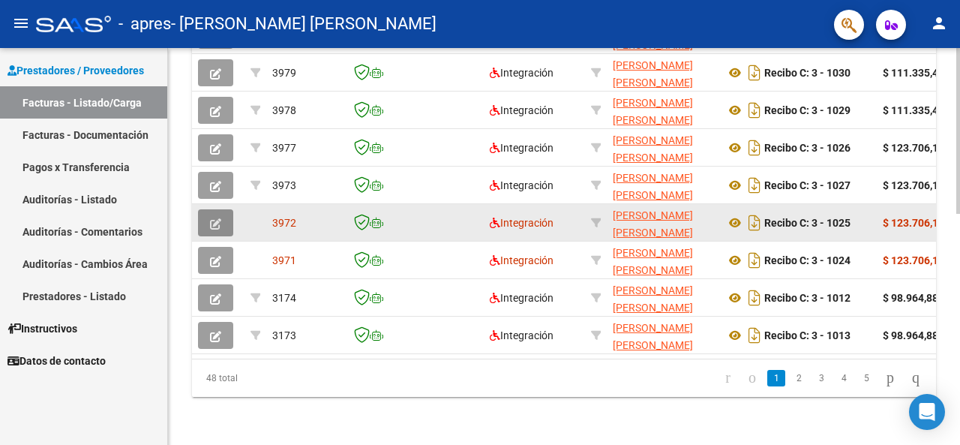
click at [219, 218] on icon "button" at bounding box center [215, 223] width 11 height 11
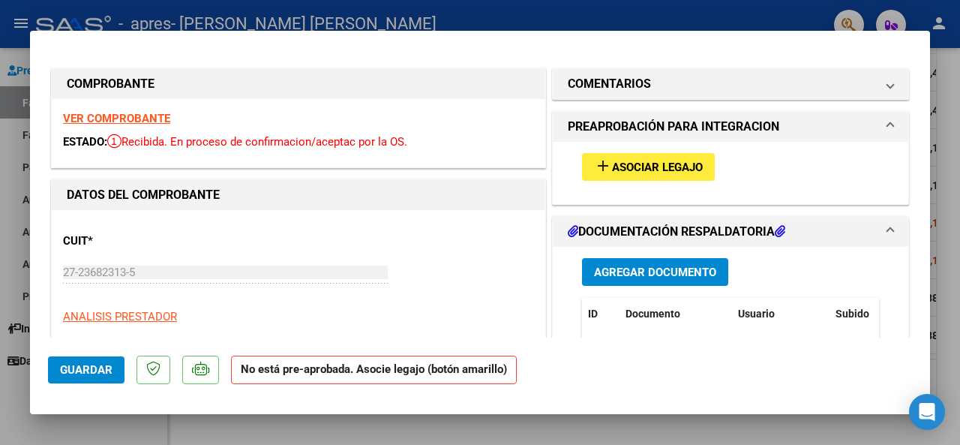
click at [635, 163] on span "Asociar Legajo" at bounding box center [657, 166] width 91 height 13
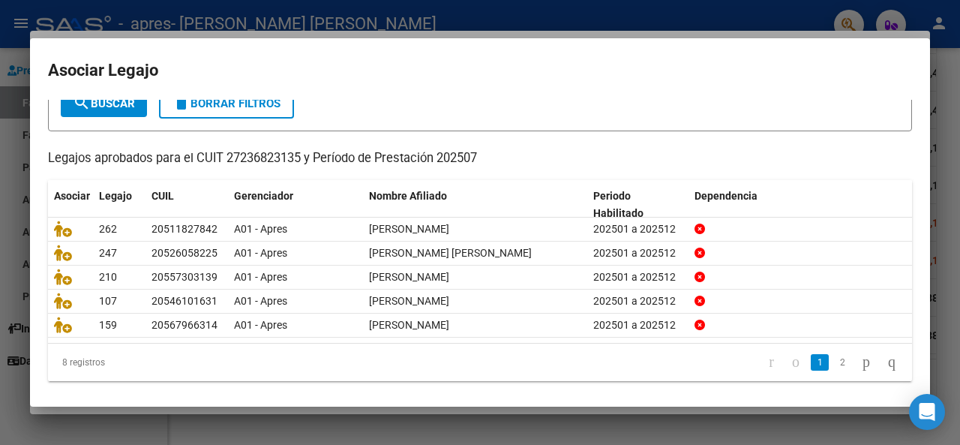
scroll to position [97, 0]
click at [833, 355] on link "2" at bounding box center [842, 362] width 18 height 16
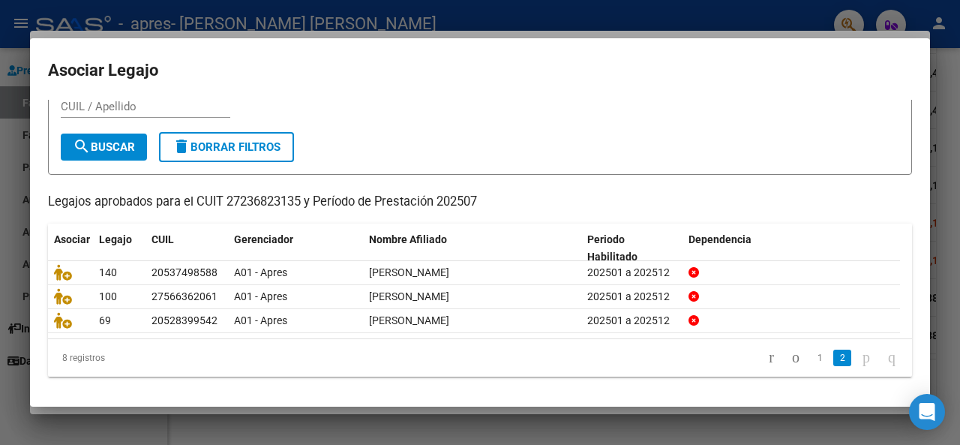
scroll to position [50, 0]
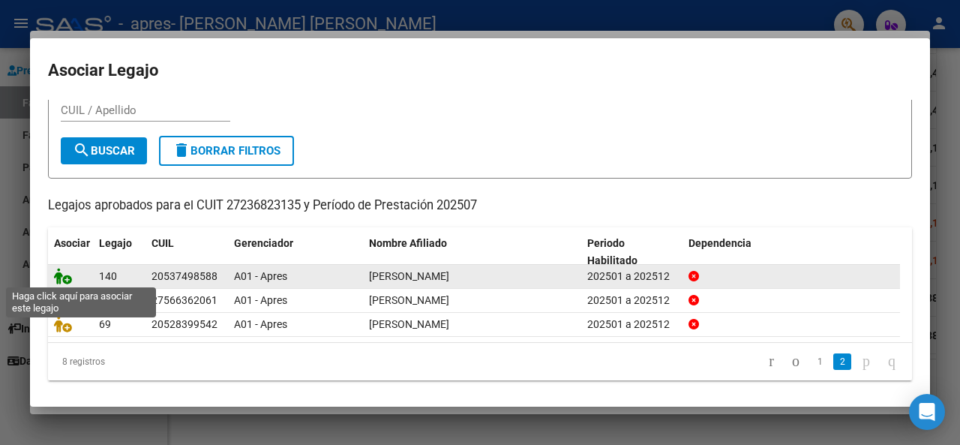
click at [63, 273] on icon at bounding box center [63, 276] width 18 height 16
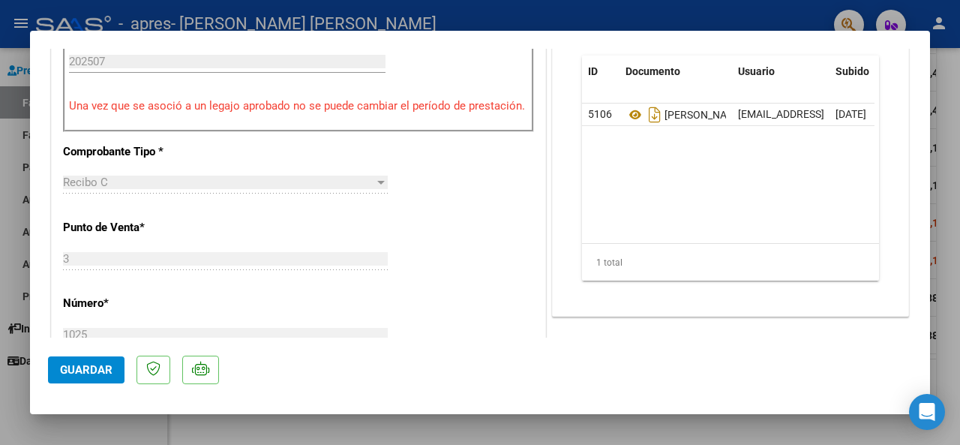
scroll to position [465, 0]
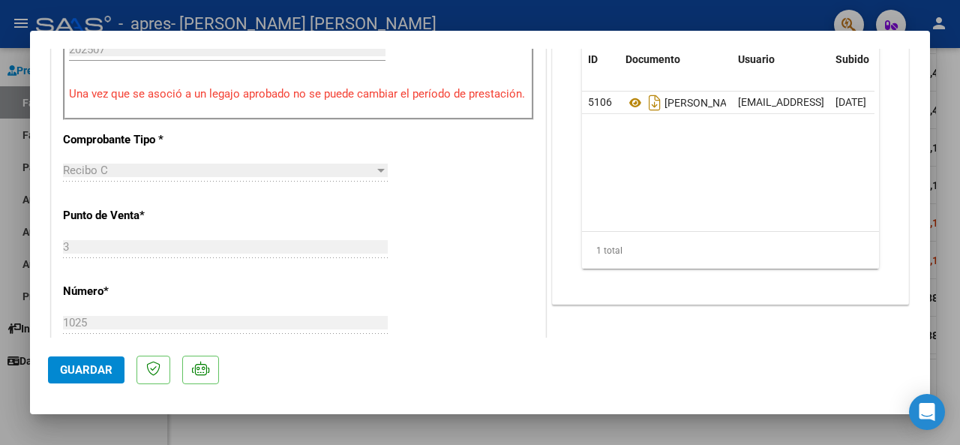
click at [73, 367] on span "Guardar" at bounding box center [86, 369] width 52 height 13
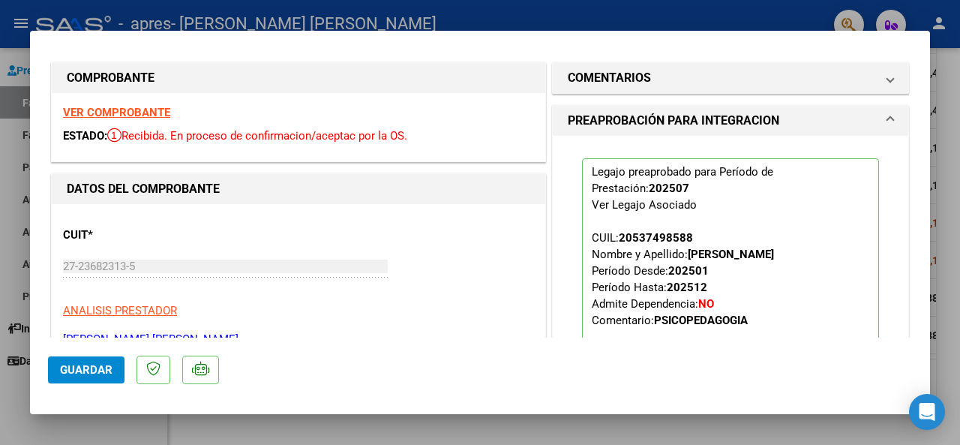
scroll to position [0, 0]
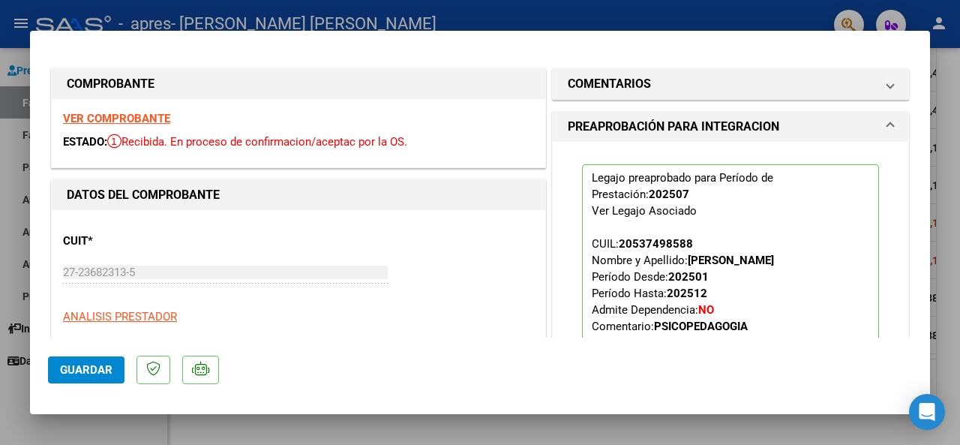
click at [159, 116] on strong "VER COMPROBANTE" at bounding box center [116, 118] width 107 height 13
click at [13, 247] on div at bounding box center [480, 222] width 960 height 445
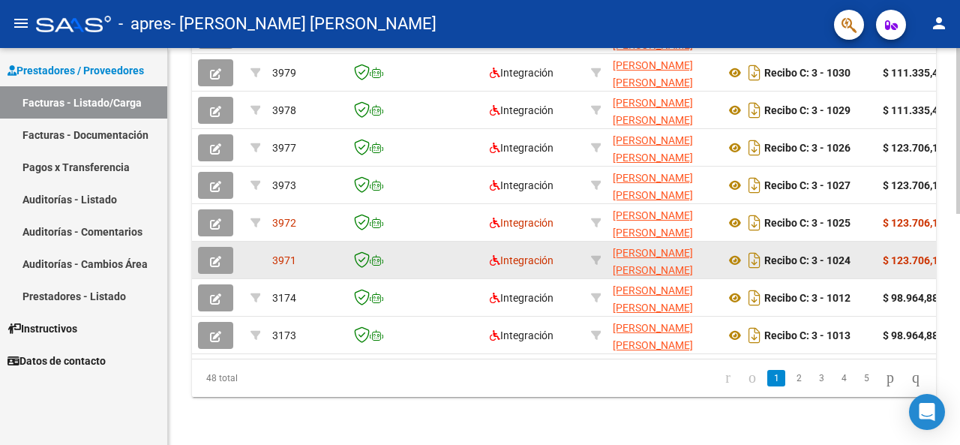
scroll to position [552, 0]
click at [224, 247] on button "button" at bounding box center [215, 260] width 35 height 27
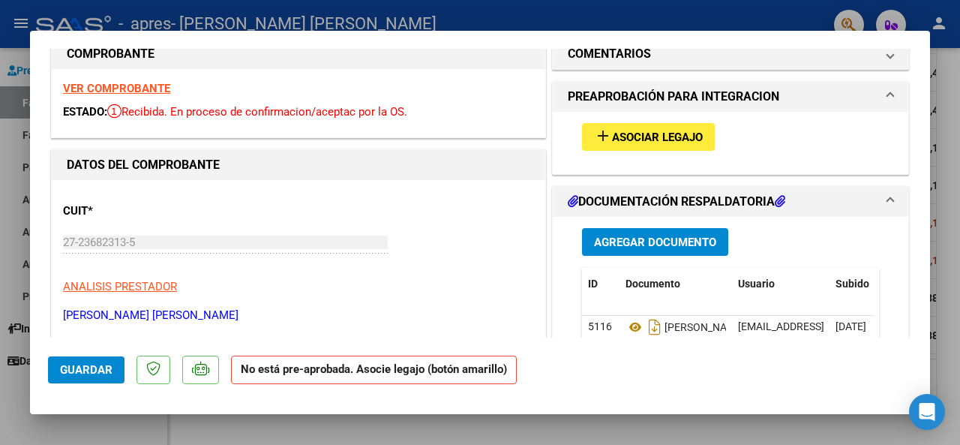
scroll to position [60, 0]
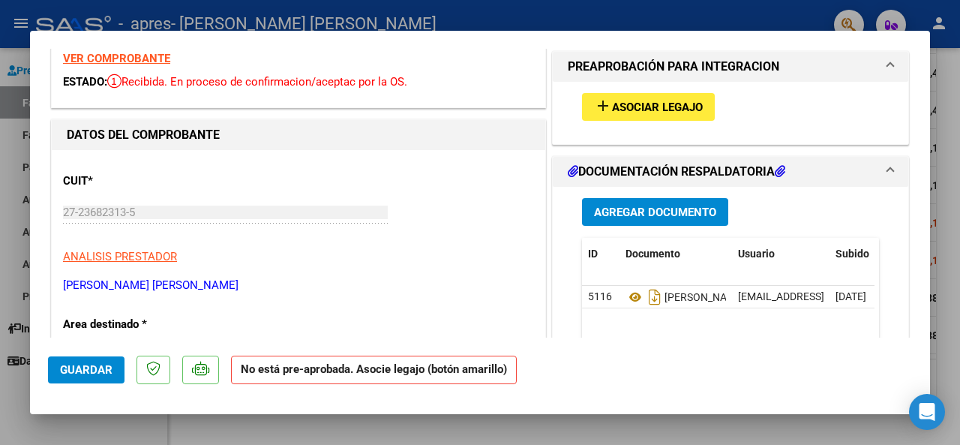
click at [959, 253] on div at bounding box center [480, 222] width 960 height 445
type input "$ 0,00"
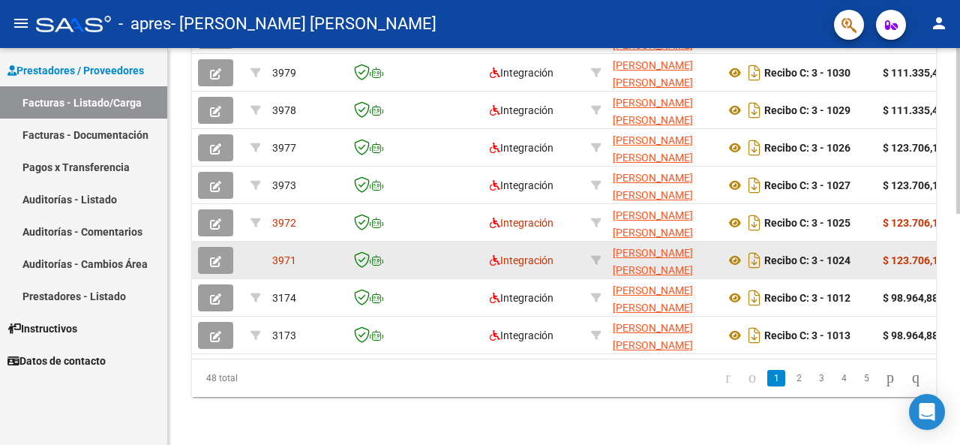
click at [861, 250] on div "Recibo C: 3 - 1024" at bounding box center [797, 260] width 145 height 24
click at [732, 251] on icon at bounding box center [734, 260] width 19 height 18
click at [217, 256] on icon "button" at bounding box center [215, 261] width 11 height 11
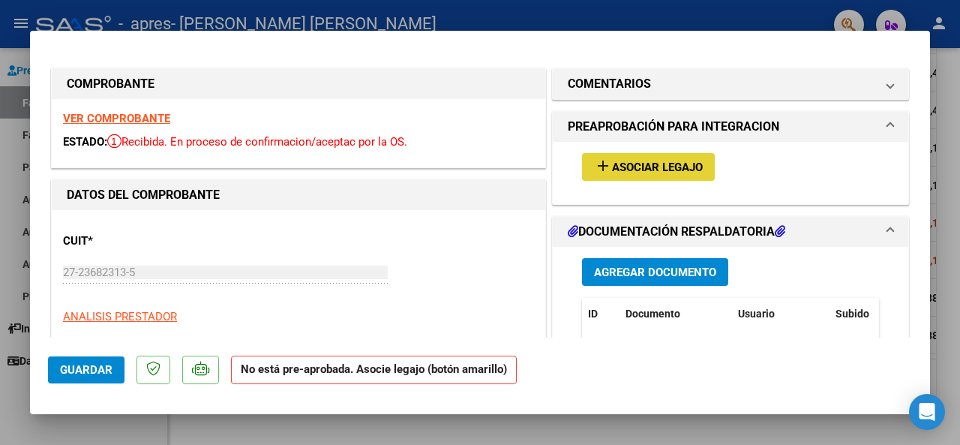
click at [644, 161] on span "Asociar Legajo" at bounding box center [657, 166] width 91 height 13
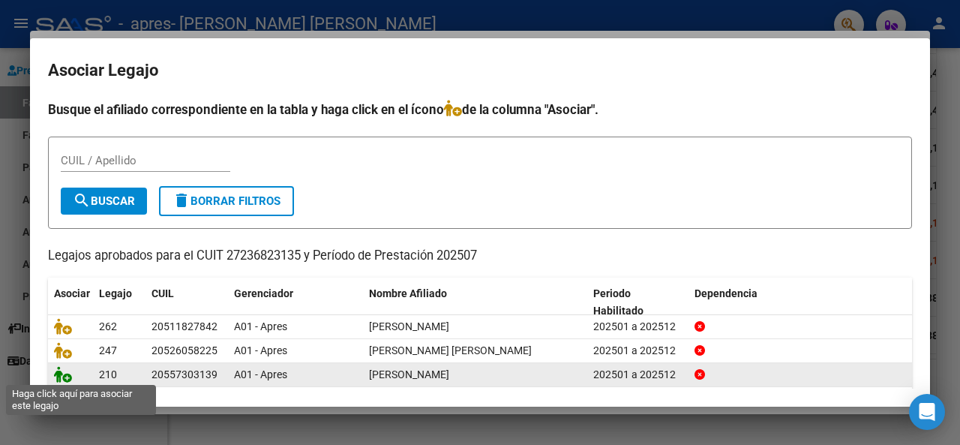
click at [64, 377] on icon at bounding box center [63, 374] width 18 height 16
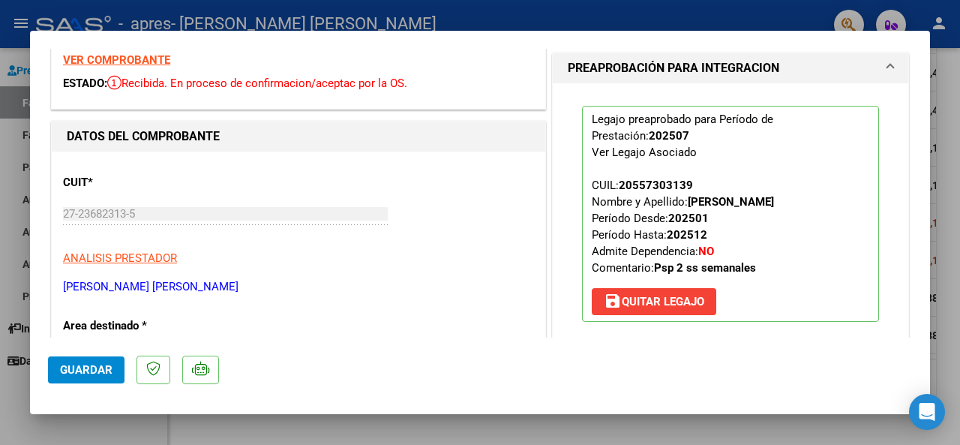
scroll to position [0, 0]
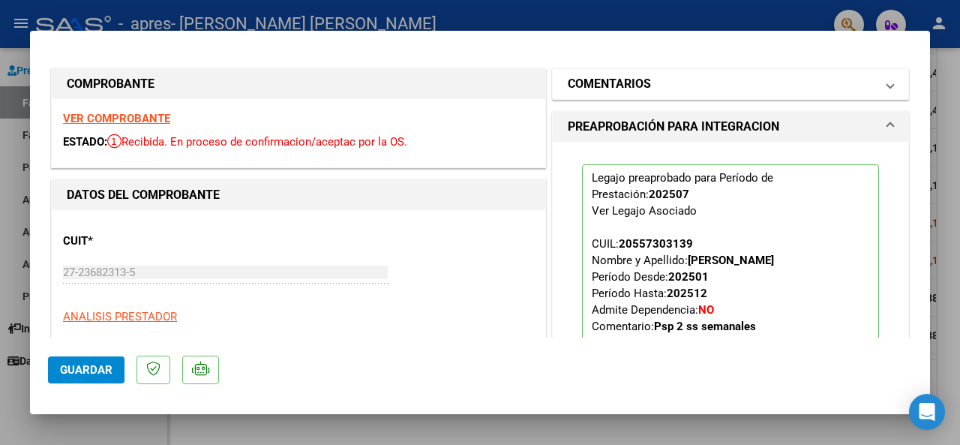
click at [887, 82] on span at bounding box center [890, 84] width 6 height 18
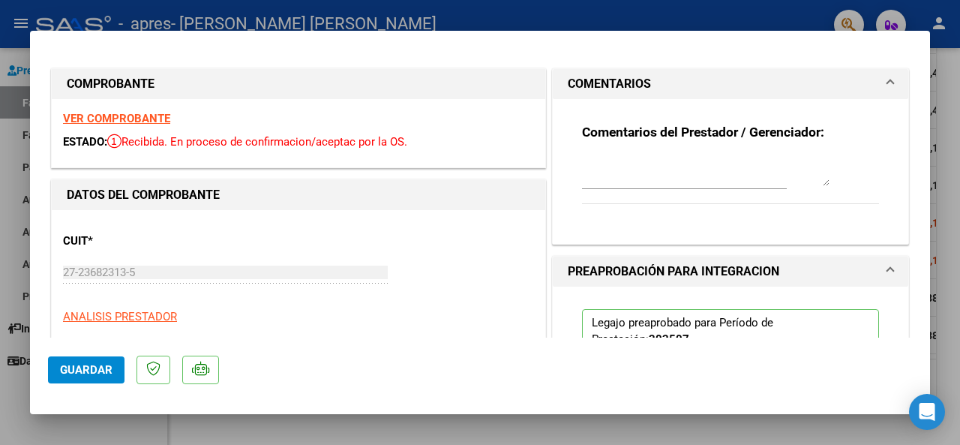
click at [887, 82] on span at bounding box center [890, 84] width 6 height 18
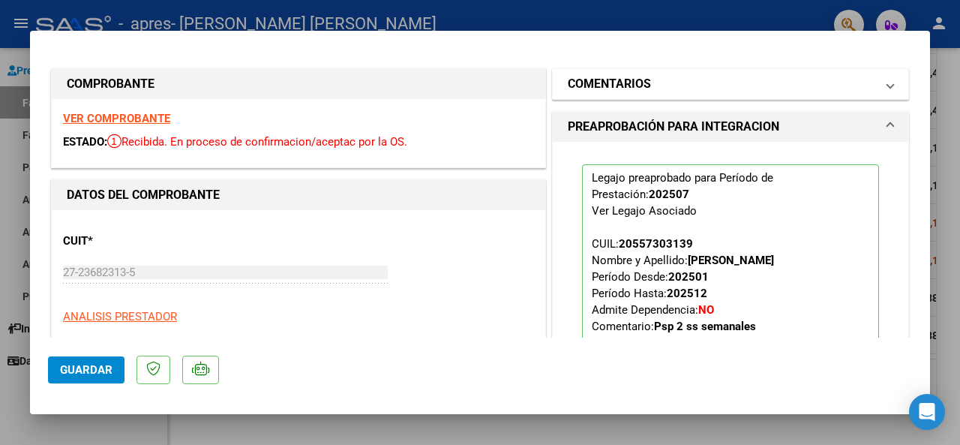
click at [823, 76] on mat-panel-title "COMENTARIOS" at bounding box center [721, 84] width 307 height 18
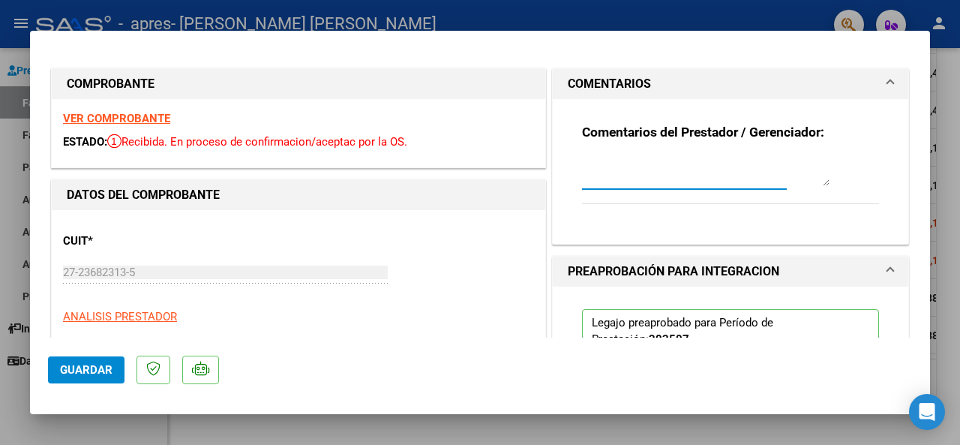
click at [683, 177] on textarea at bounding box center [705, 171] width 247 height 30
type textarea "DIGO FECHA DE VTO [DATE]"
click at [829, 227] on div "Comentarios del Prestador / Gerenciador: DIGO FECHA DE VTO [DATE]" at bounding box center [730, 165] width 319 height 133
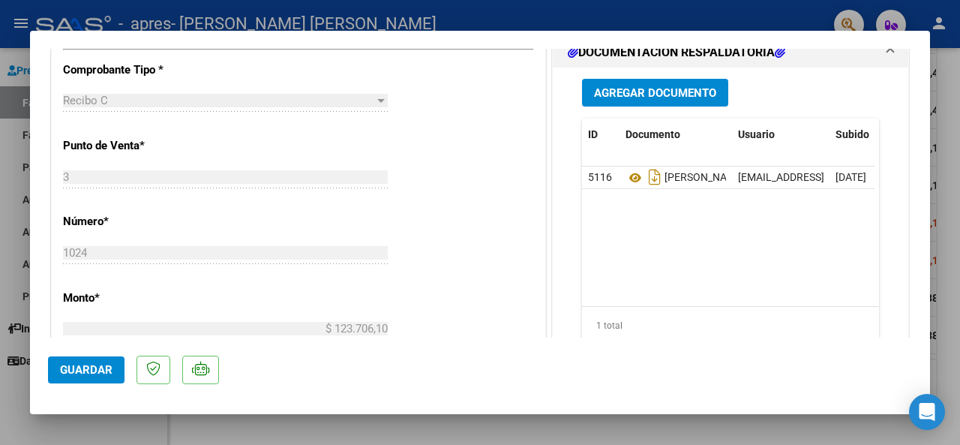
scroll to position [567, 0]
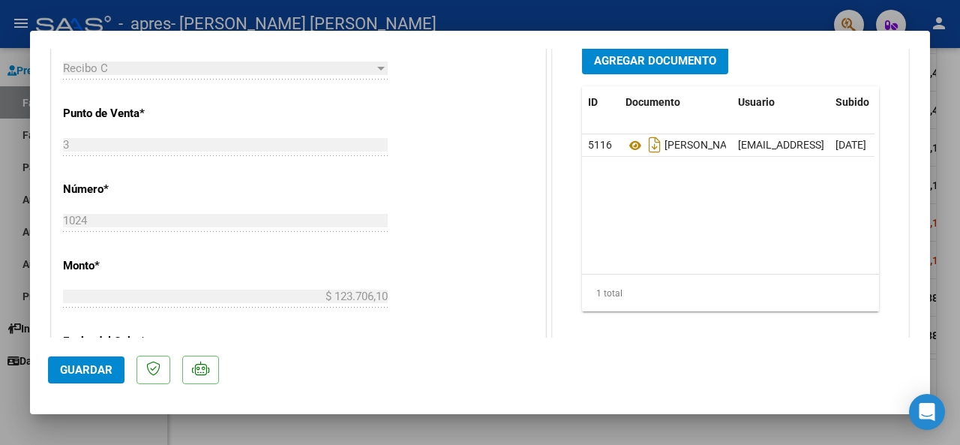
click at [92, 376] on span "Guardar" at bounding box center [86, 369] width 52 height 13
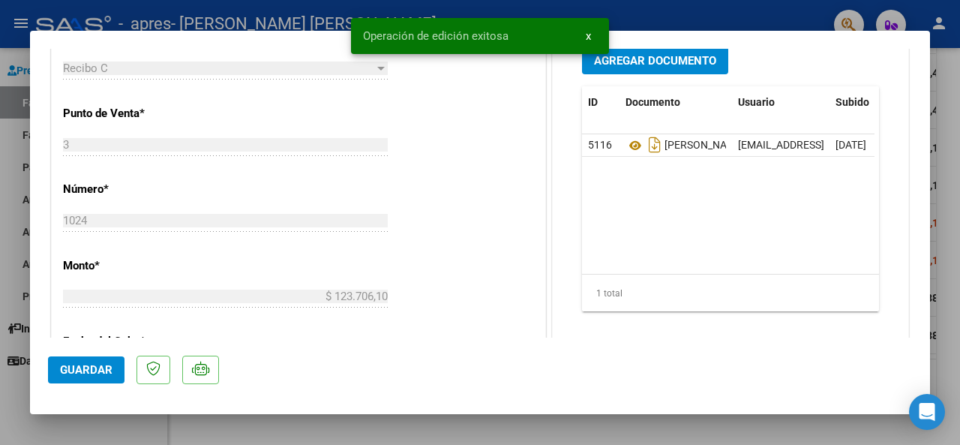
click at [1, 274] on div at bounding box center [480, 222] width 960 height 445
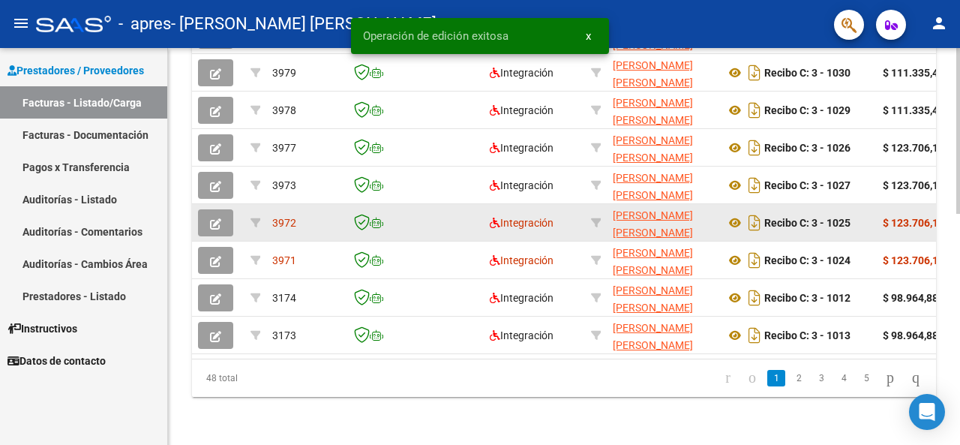
scroll to position [552, 0]
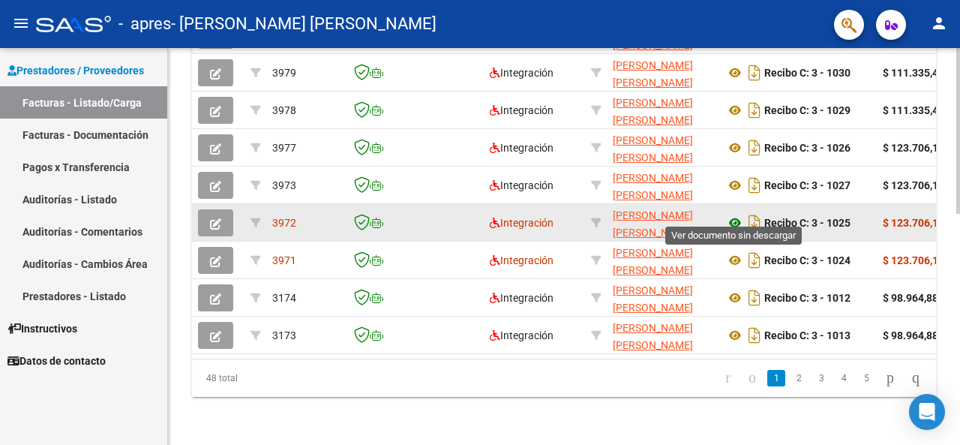
click at [733, 214] on icon at bounding box center [734, 223] width 19 height 18
click at [213, 209] on button "button" at bounding box center [215, 222] width 35 height 27
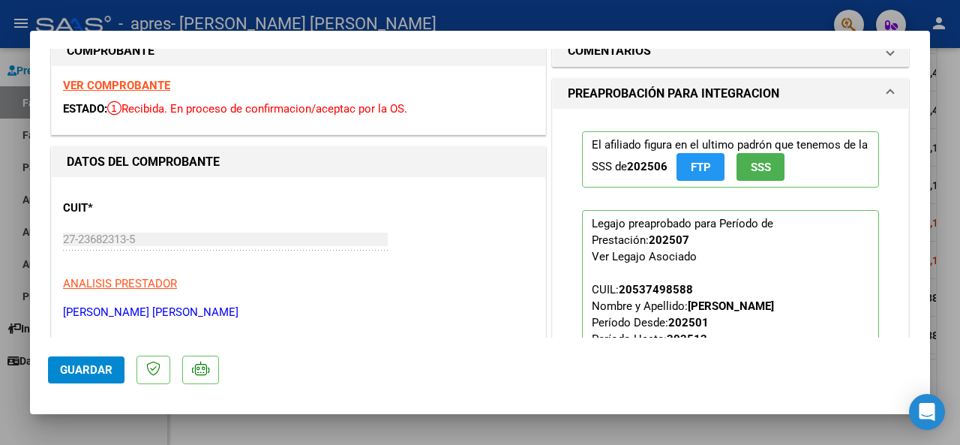
scroll to position [0, 0]
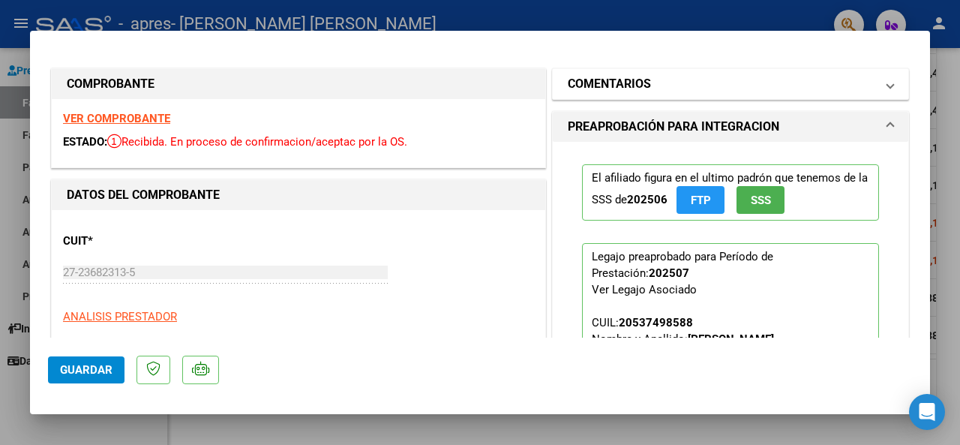
click at [780, 78] on mat-panel-title "COMENTARIOS" at bounding box center [721, 84] width 307 height 18
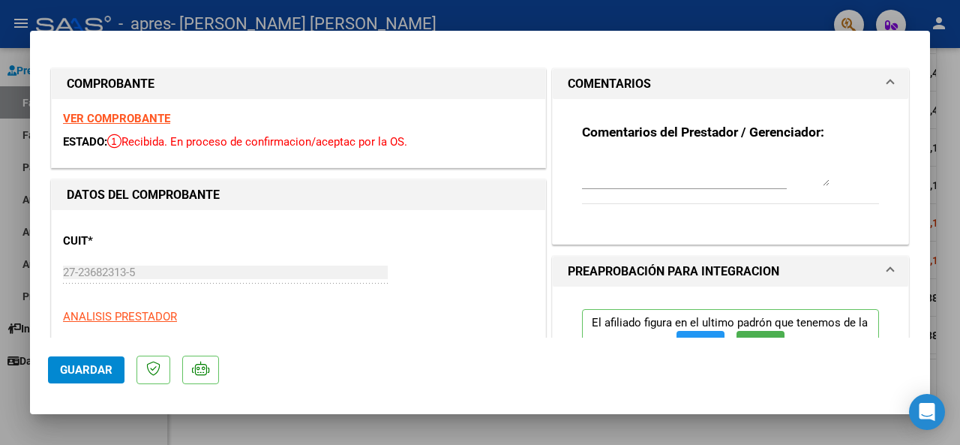
click at [714, 171] on textarea at bounding box center [705, 171] width 247 height 30
type textarea "DIGO FECHA DE VTO [DATE]"
click at [831, 201] on div "Comentarios del Prestador / Gerenciador: DIGO FECHA DE VTO [DATE]" at bounding box center [730, 172] width 297 height 97
click at [760, 166] on textarea "DIGO FECHA DE VTO [DATE]" at bounding box center [705, 171] width 247 height 30
click at [757, 225] on div "Comentarios del Prestador / Gerenciador: DIGO FECHA DE VTO [DATE]" at bounding box center [730, 165] width 319 height 133
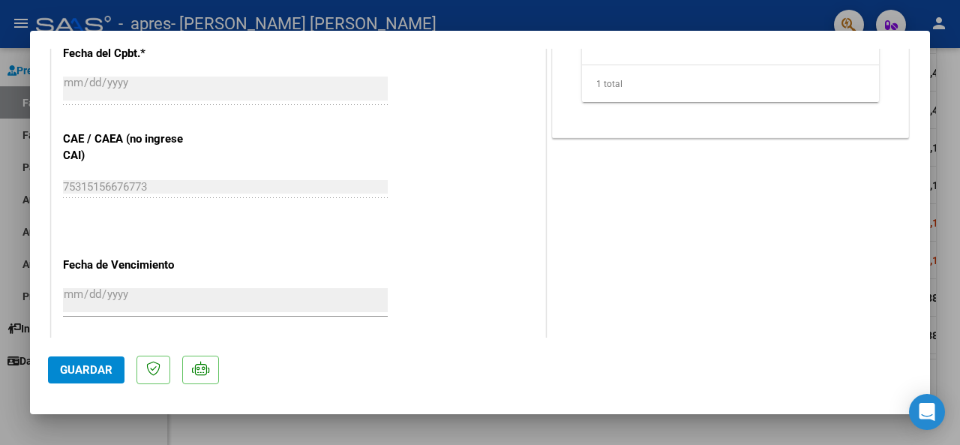
scroll to position [1012, 0]
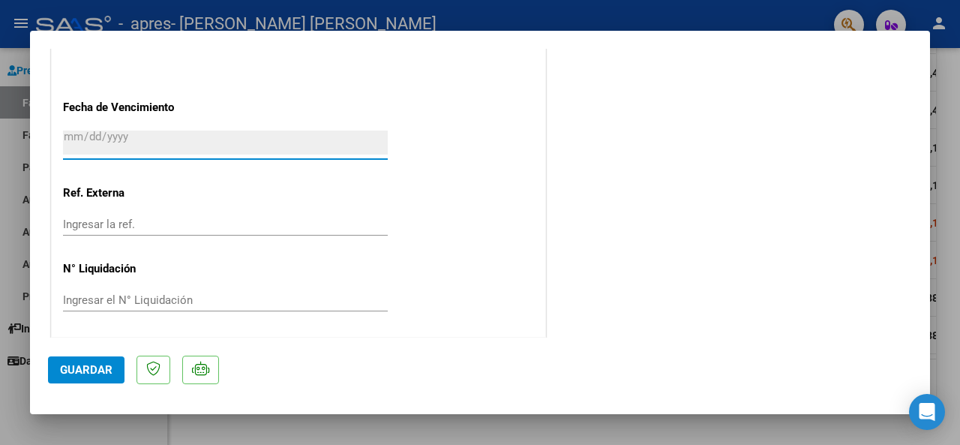
click at [311, 140] on input "[DATE]" at bounding box center [225, 142] width 325 height 24
click at [91, 131] on input "[DATE]" at bounding box center [225, 142] width 325 height 24
click at [328, 235] on div "Ingresar la ref." at bounding box center [225, 231] width 325 height 37
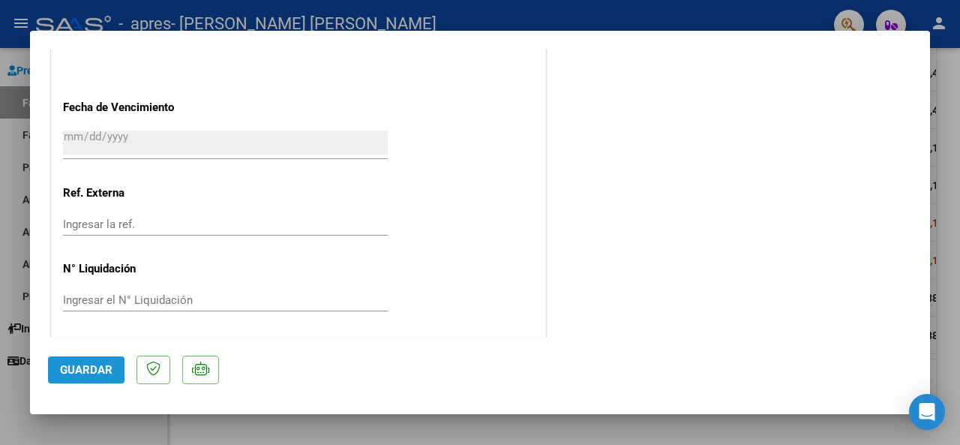
click at [106, 370] on span "Guardar" at bounding box center [86, 369] width 52 height 13
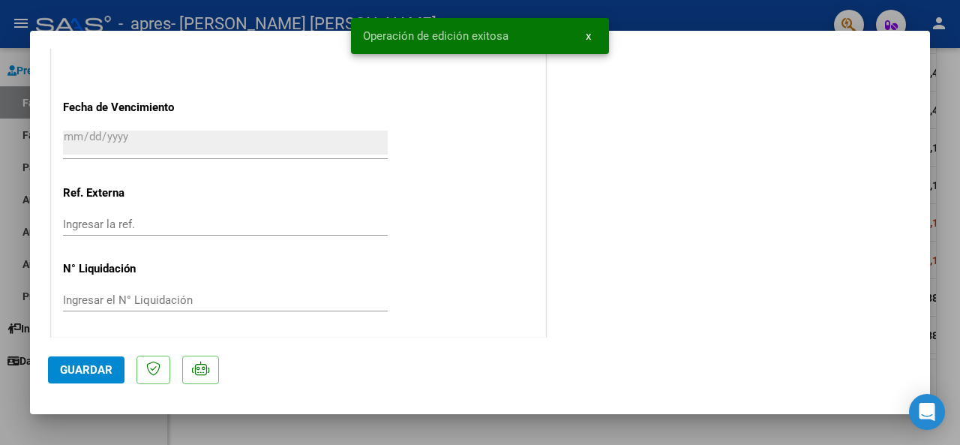
click at [14, 236] on div at bounding box center [480, 222] width 960 height 445
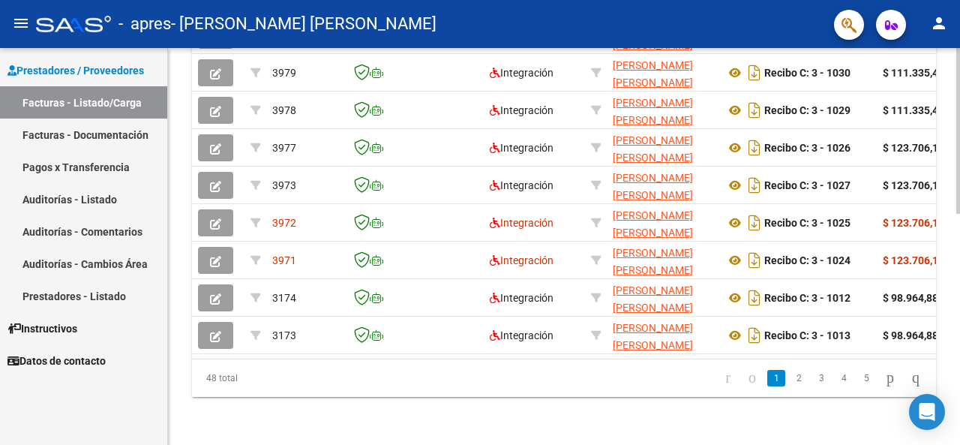
scroll to position [552, 0]
click at [959, 312] on div at bounding box center [958, 362] width 4 height 166
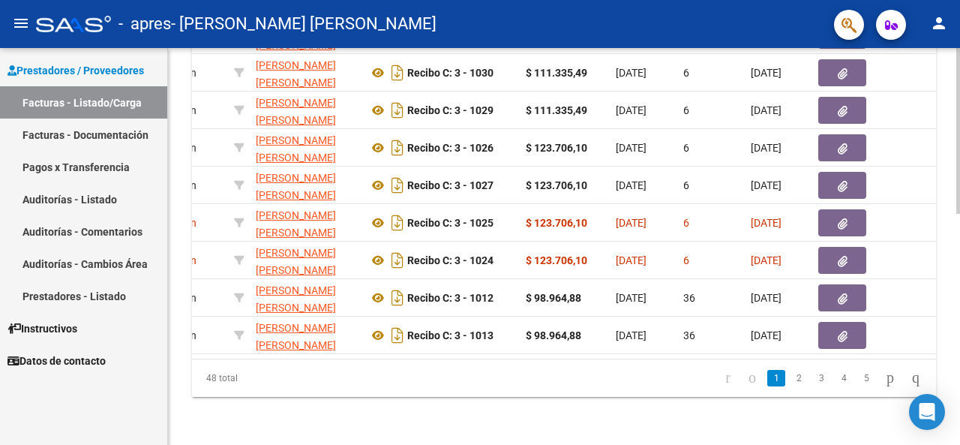
scroll to position [0, 360]
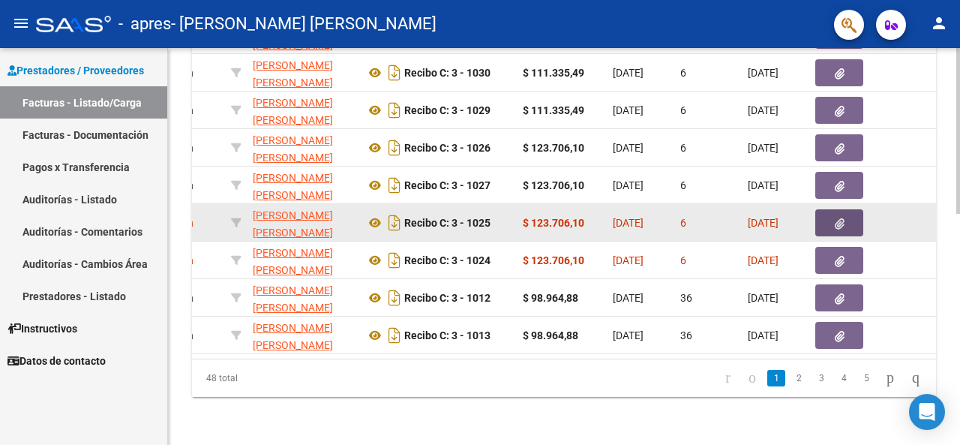
click at [843, 218] on icon "button" at bounding box center [840, 223] width 10 height 11
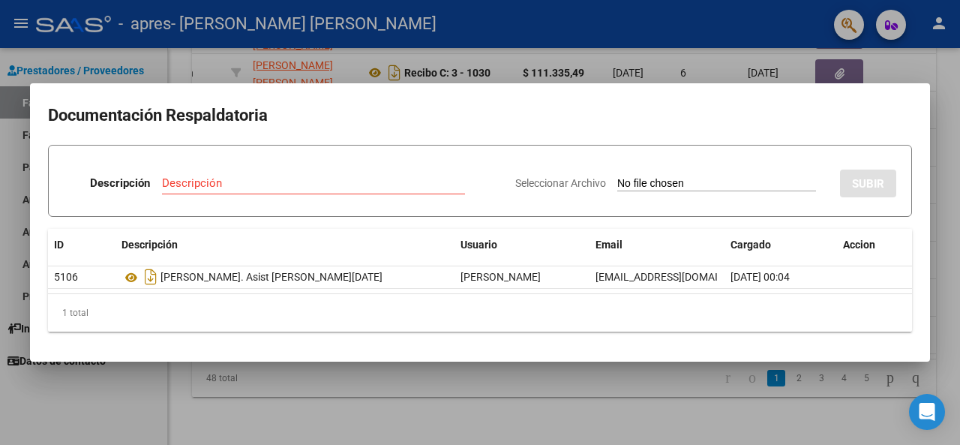
click at [4, 239] on div at bounding box center [480, 222] width 960 height 445
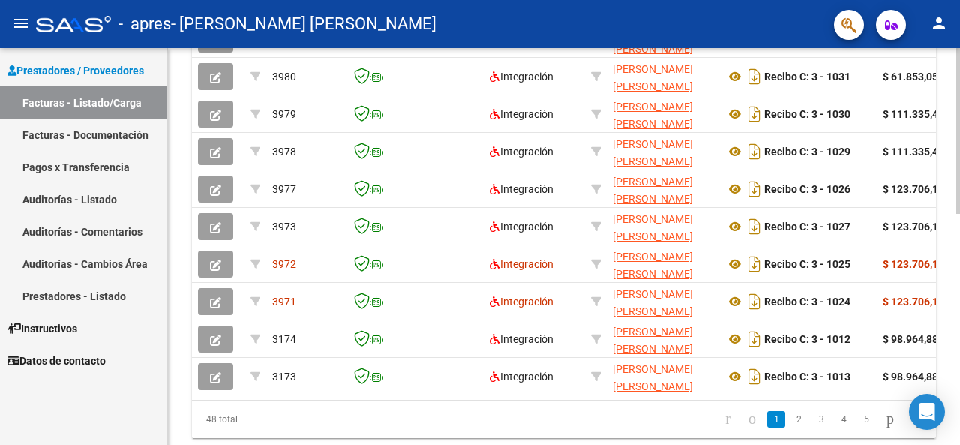
scroll to position [515, 0]
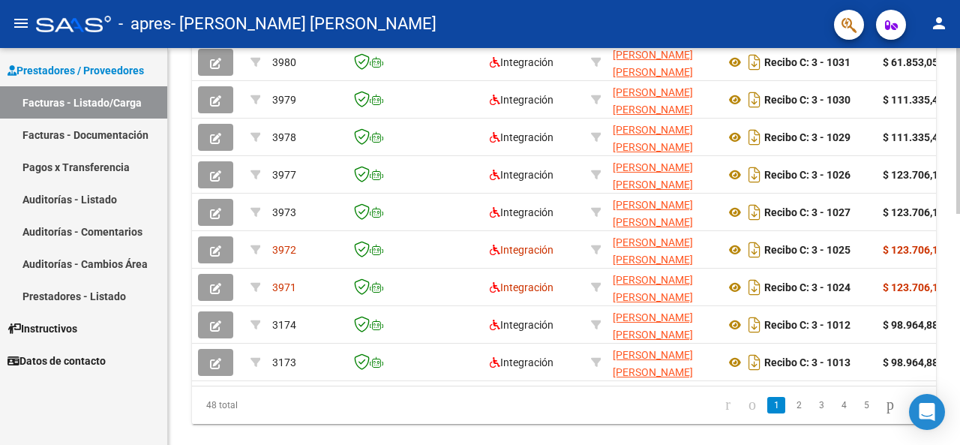
click at [954, 298] on div "Video tutorial PRESTADORES -> Listado de CPBTs Emitidos por Prestadores / Prove…" at bounding box center [566, 2] width 796 height 939
click at [884, 413] on icon "go to next page" at bounding box center [890, 404] width 12 height 18
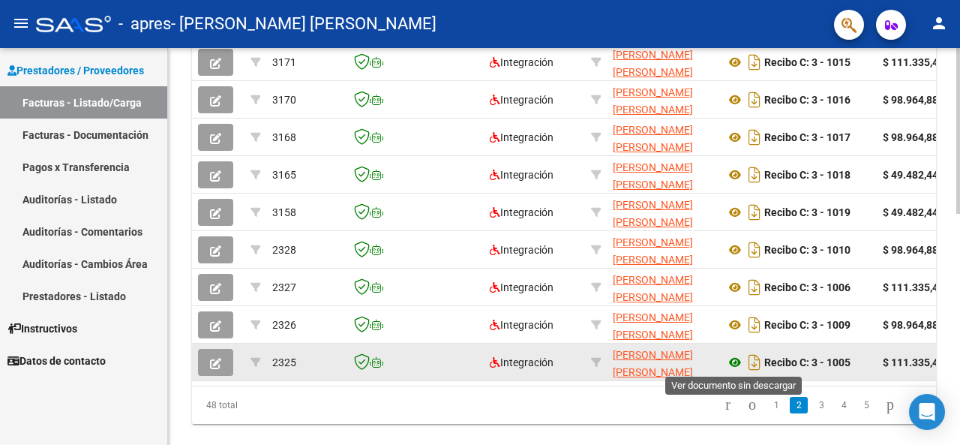
click at [733, 358] on icon at bounding box center [734, 362] width 19 height 18
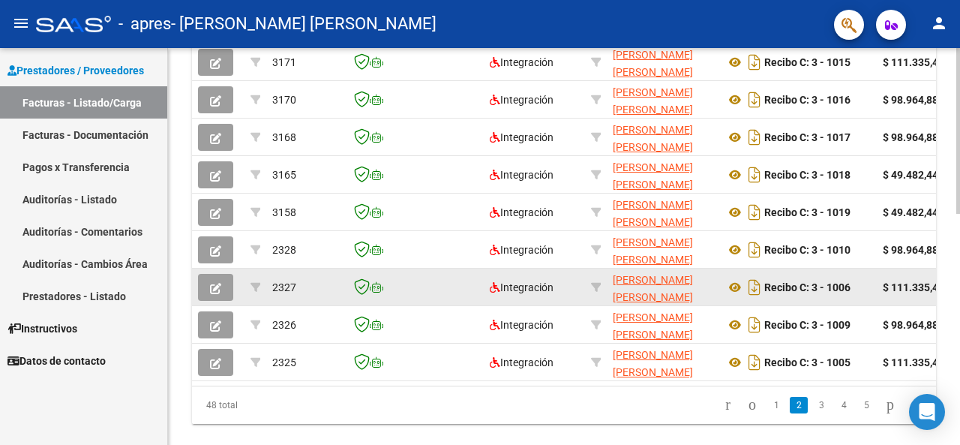
click at [736, 268] on datatable-body-cell "Recibo C: 3 - 1006" at bounding box center [797, 286] width 157 height 37
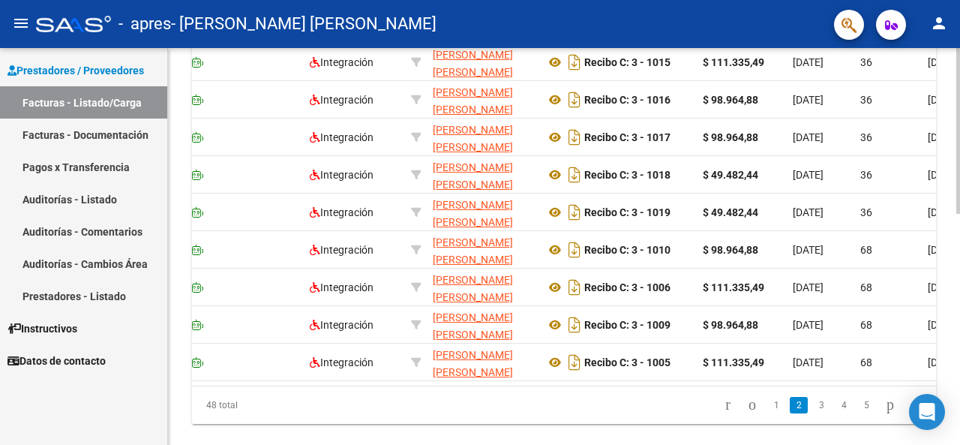
scroll to position [0, 0]
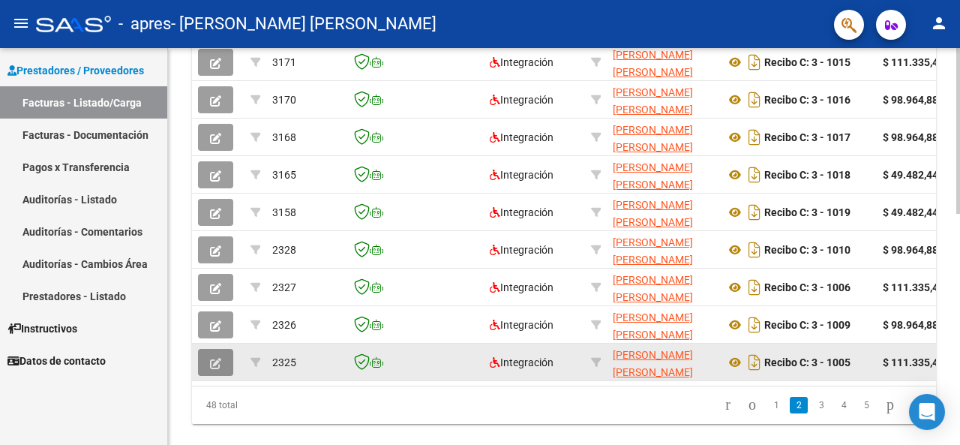
click at [218, 353] on button "button" at bounding box center [215, 362] width 35 height 27
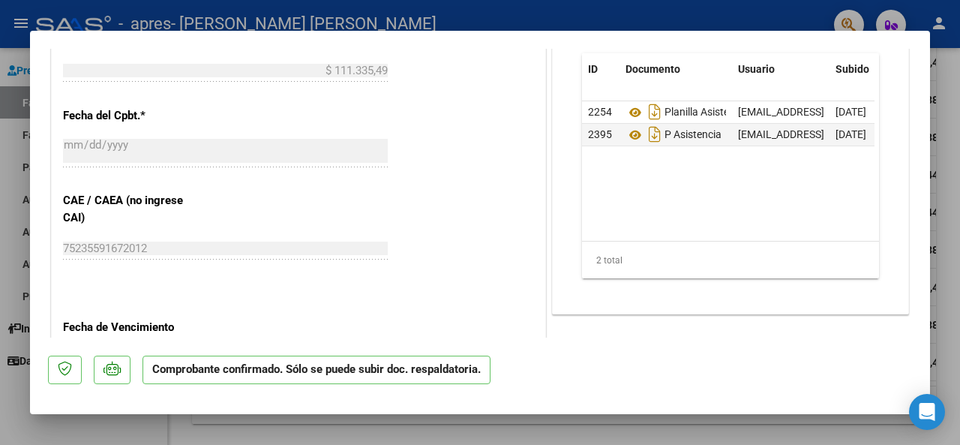
scroll to position [920, 0]
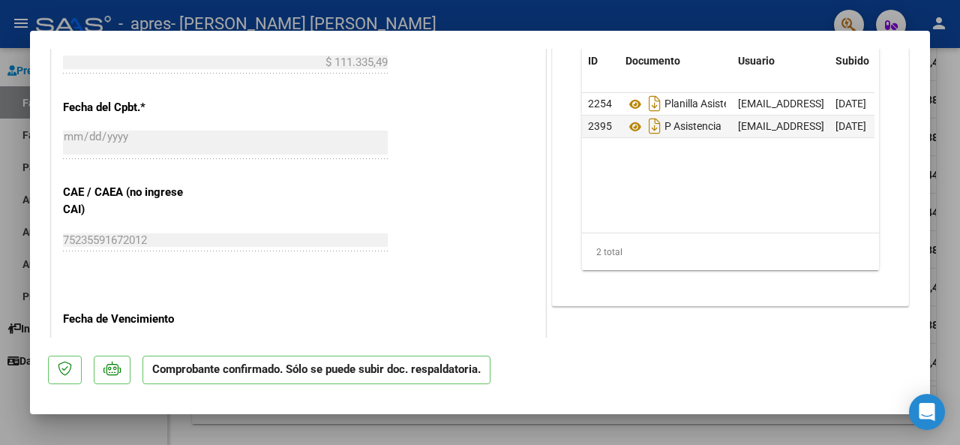
click at [690, 140] on datatable-body "2254 Planilla Asistencia [EMAIL_ADDRESS][DOMAIN_NAME] - [PERSON_NAME] [DATE] 23…" at bounding box center [728, 162] width 292 height 139
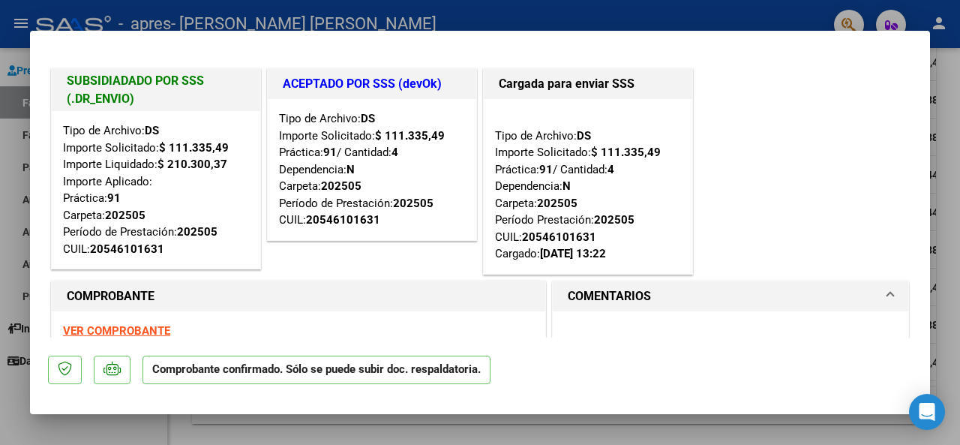
scroll to position [688, 0]
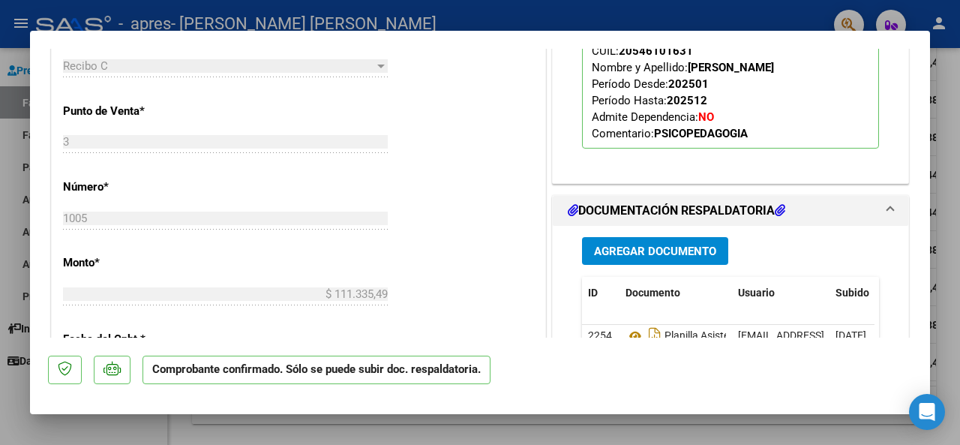
click at [7, 289] on div at bounding box center [480, 222] width 960 height 445
type input "$ 0,00"
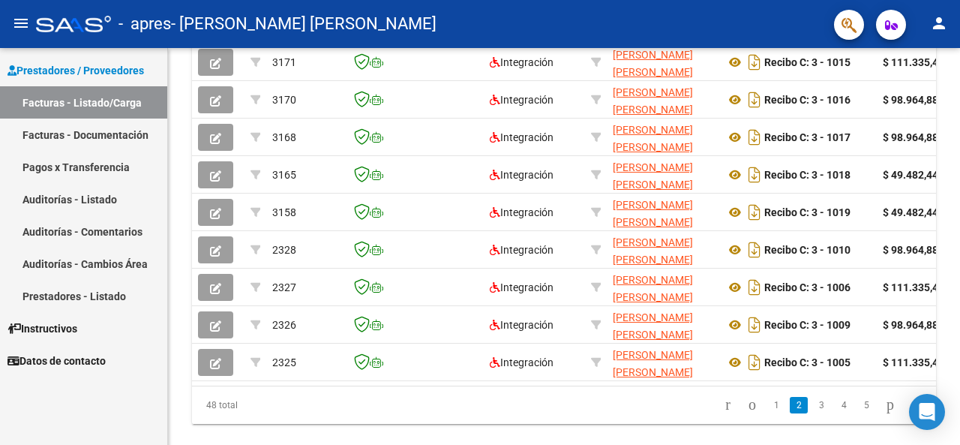
scroll to position [515, 0]
click at [857, 413] on link "5" at bounding box center [866, 405] width 18 height 16
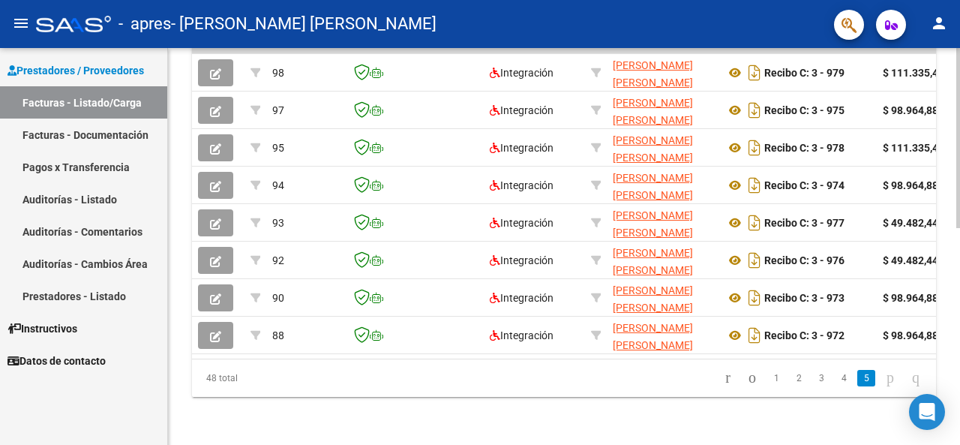
scroll to position [477, 0]
click at [812, 379] on link "3" at bounding box center [821, 378] width 18 height 16
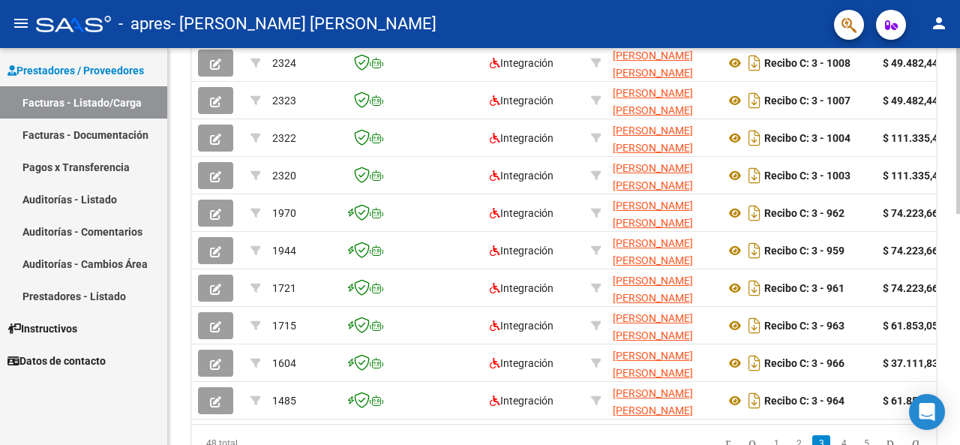
drag, startPoint x: 953, startPoint y: 380, endPoint x: 959, endPoint y: 304, distance: 76.7
click at [959, 304] on div "Video tutorial PRESTADORES -> Listado de CPBTs Emitidos por Prestadores / Prove…" at bounding box center [566, 40] width 796 height 939
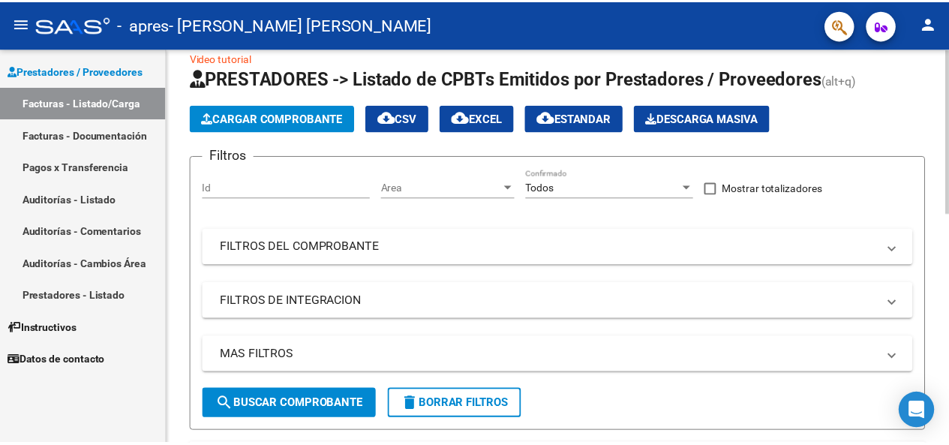
scroll to position [0, 0]
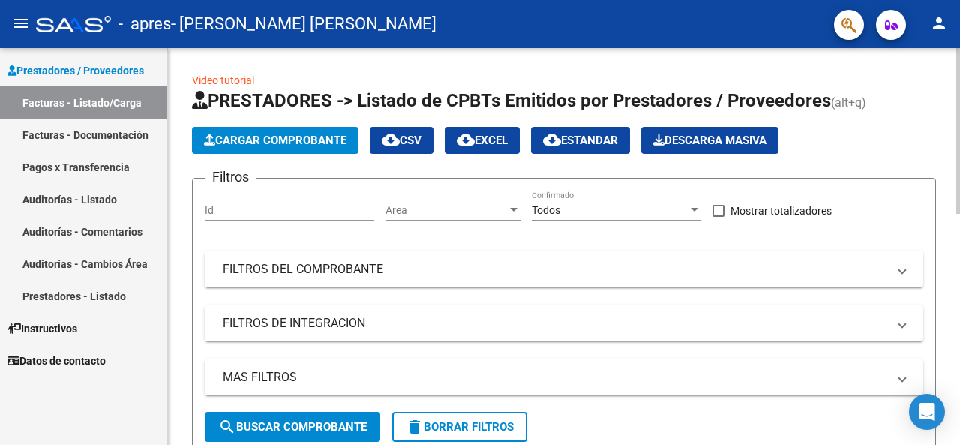
click at [959, 98] on div at bounding box center [958, 131] width 4 height 166
click at [934, 23] on mat-icon "person" at bounding box center [939, 23] width 18 height 18
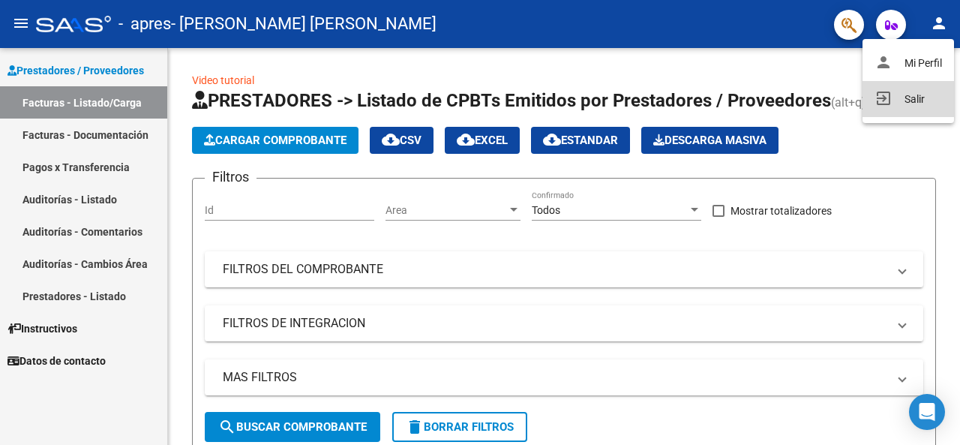
click at [920, 95] on button "exit_to_app Salir" at bounding box center [907, 99] width 91 height 36
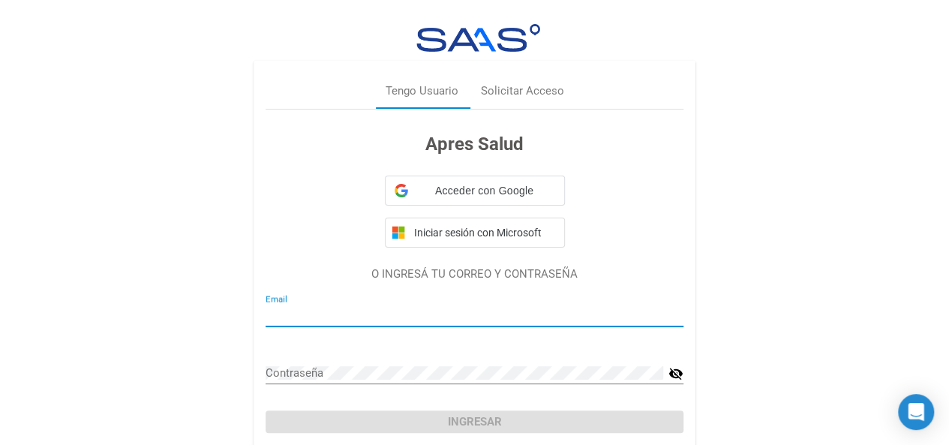
type input "[EMAIL_ADDRESS][DOMAIN_NAME]"
